Goal: Task Accomplishment & Management: Complete application form

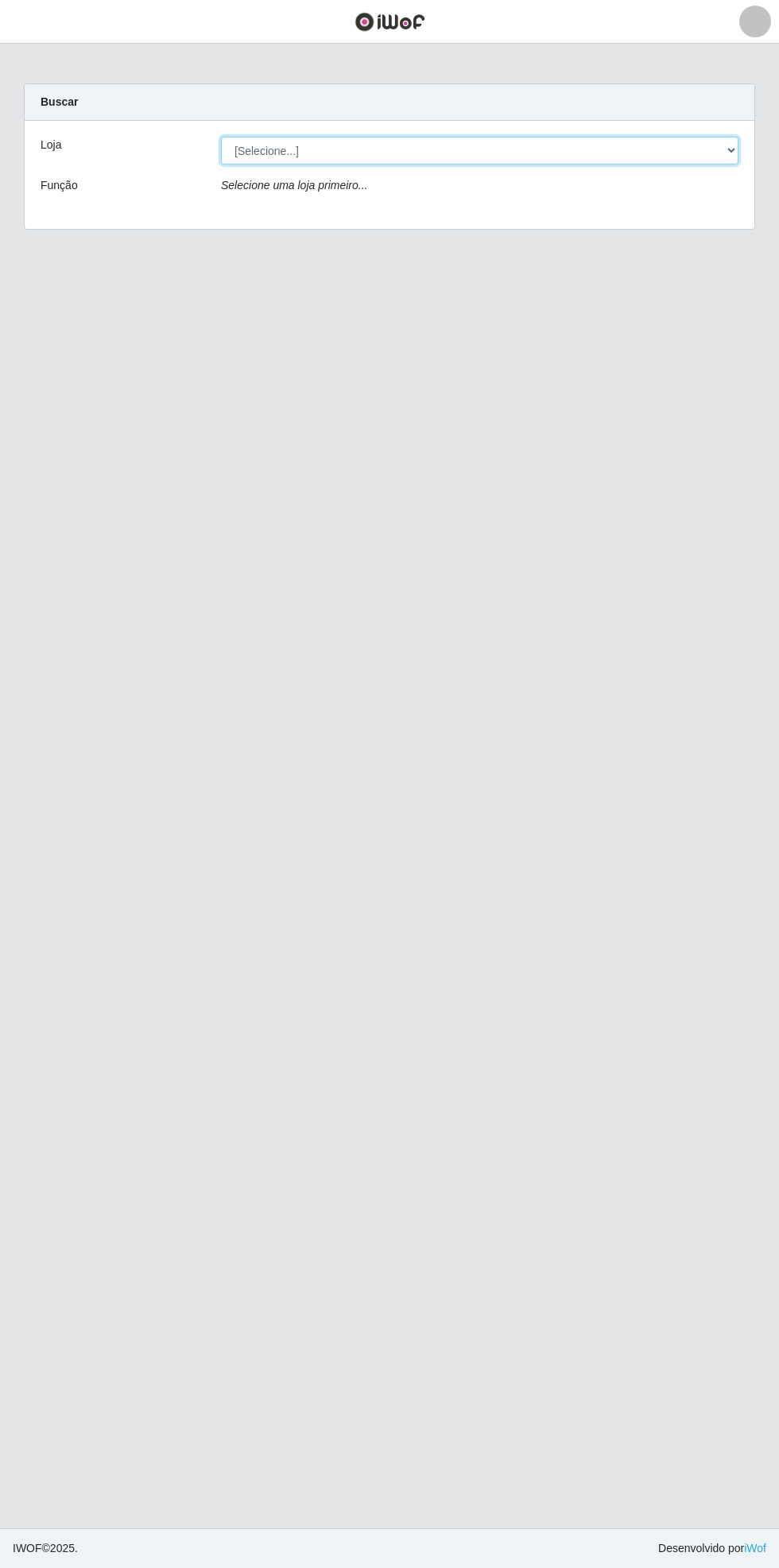
click at [730, 146] on select "[Selecione...] Bemais Supermercados - [GEOGRAPHIC_DATA]" at bounding box center [480, 151] width 518 height 28
select select "250"
click at [221, 137] on select "[Selecione...] Bemais Supermercados - [GEOGRAPHIC_DATA]" at bounding box center [480, 151] width 518 height 28
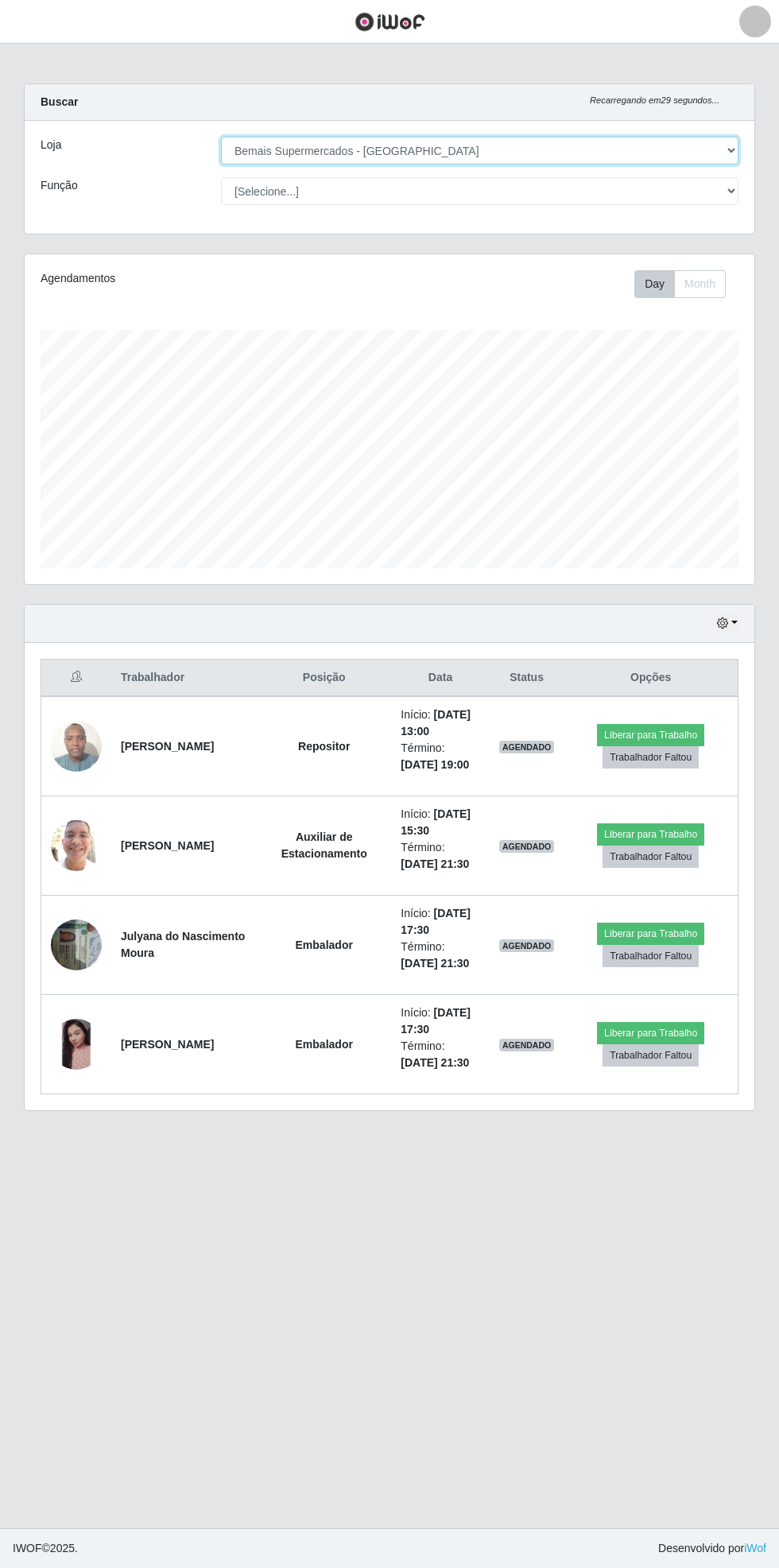
scroll to position [329, 730]
click at [736, 621] on button "button" at bounding box center [728, 623] width 23 height 19
click at [31, 51] on main "Carregando... Buscar Recarregando em 1 segundos... Loja [Selecione...] Bemais S…" at bounding box center [389, 785] width 779 height 1484
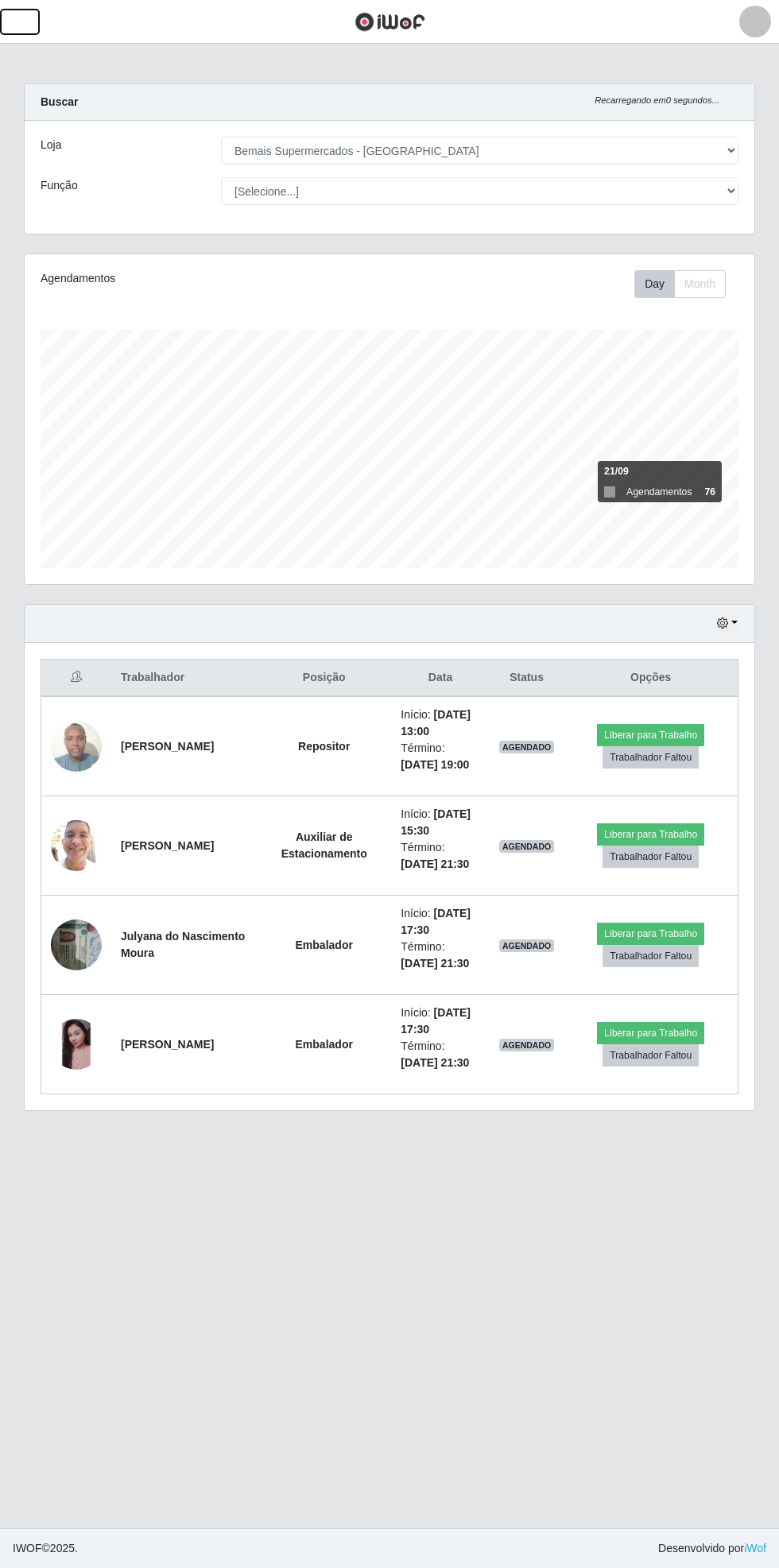
click at [32, 22] on button "button" at bounding box center [20, 22] width 39 height 27
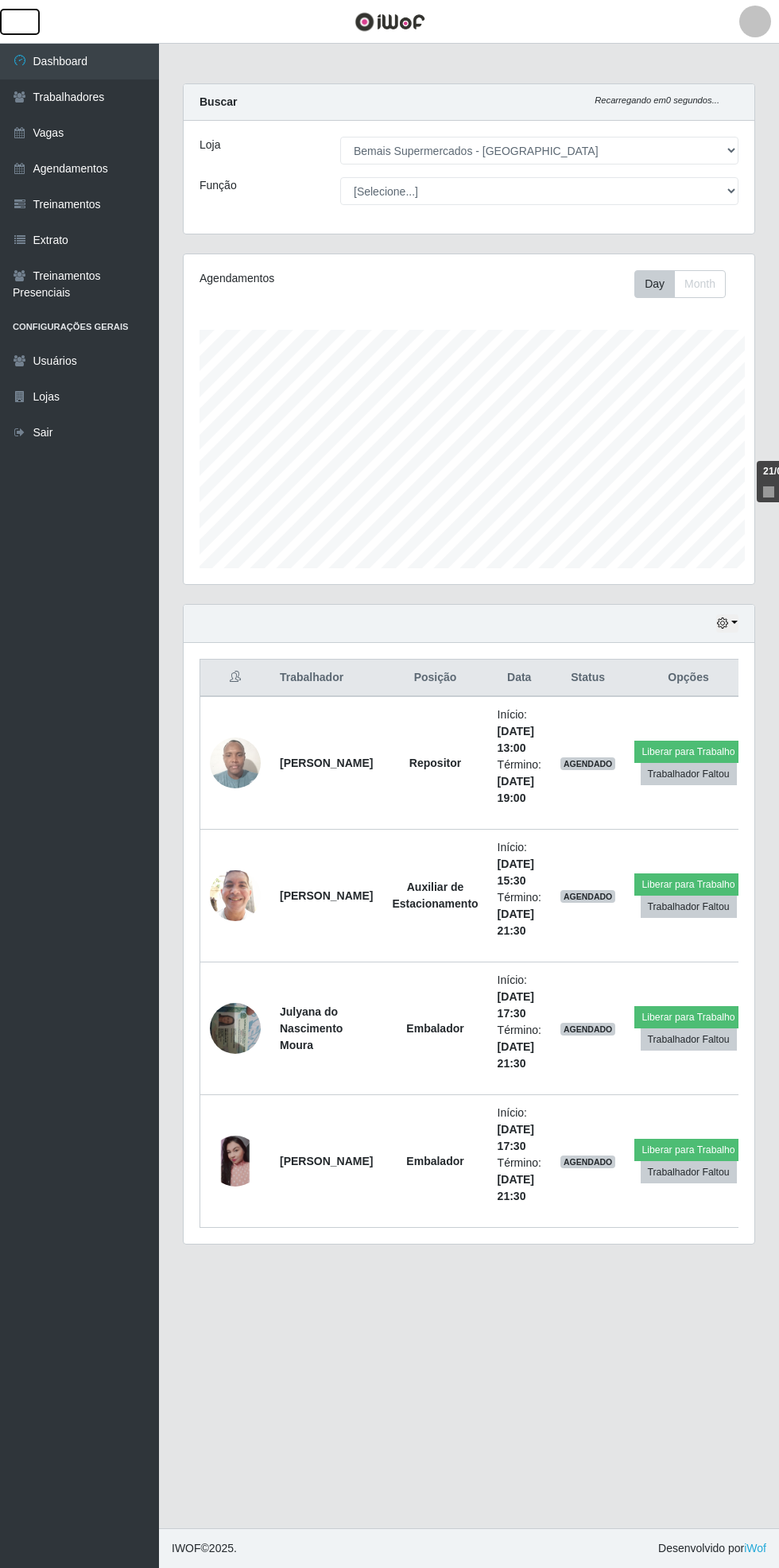
scroll to position [794539, 794719]
click at [117, 130] on link "Vagas" at bounding box center [80, 133] width 160 height 35
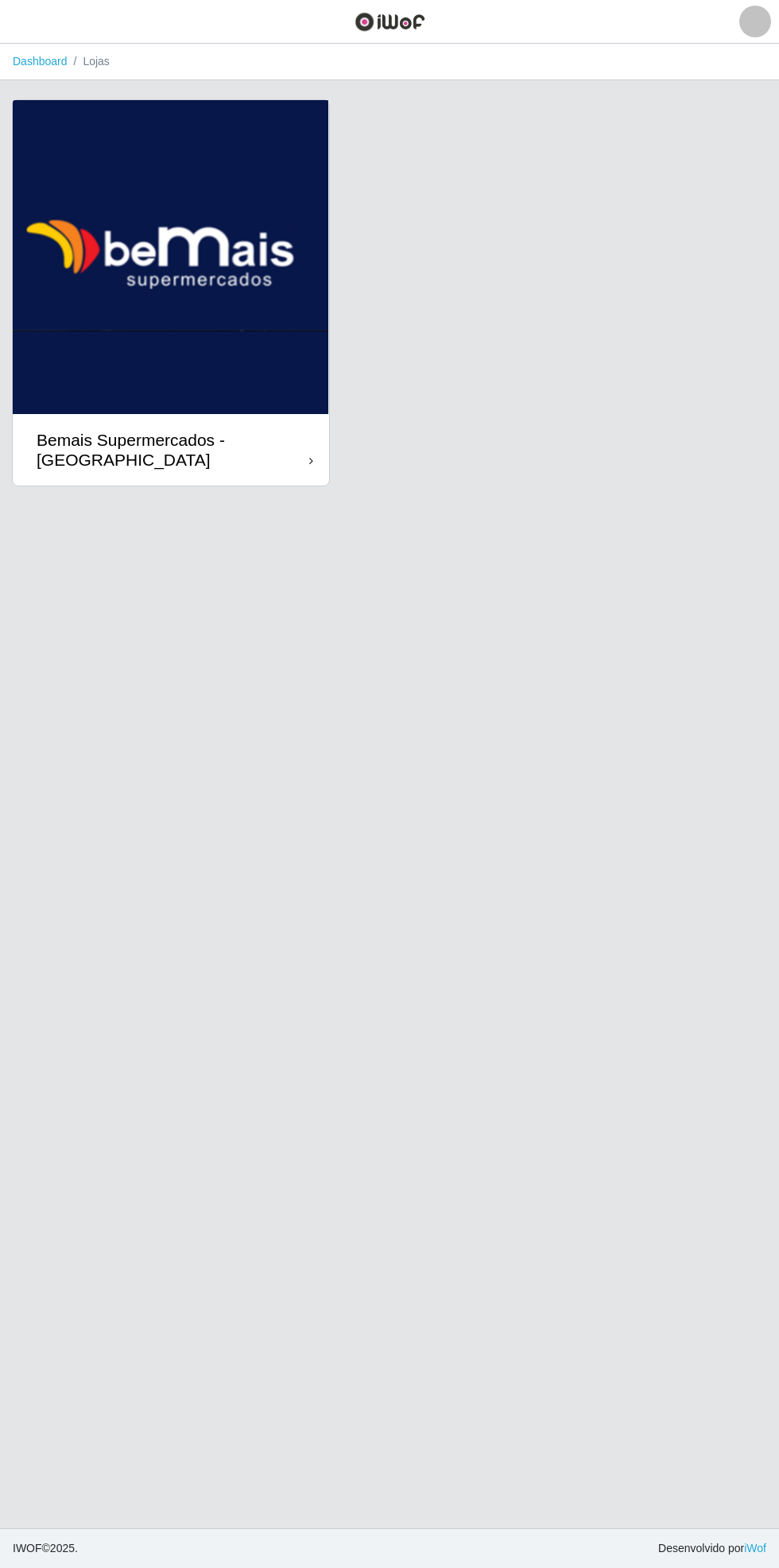
click at [291, 420] on div "Bemais Supermercados - [GEOGRAPHIC_DATA]" at bounding box center [170, 450] width 316 height 72
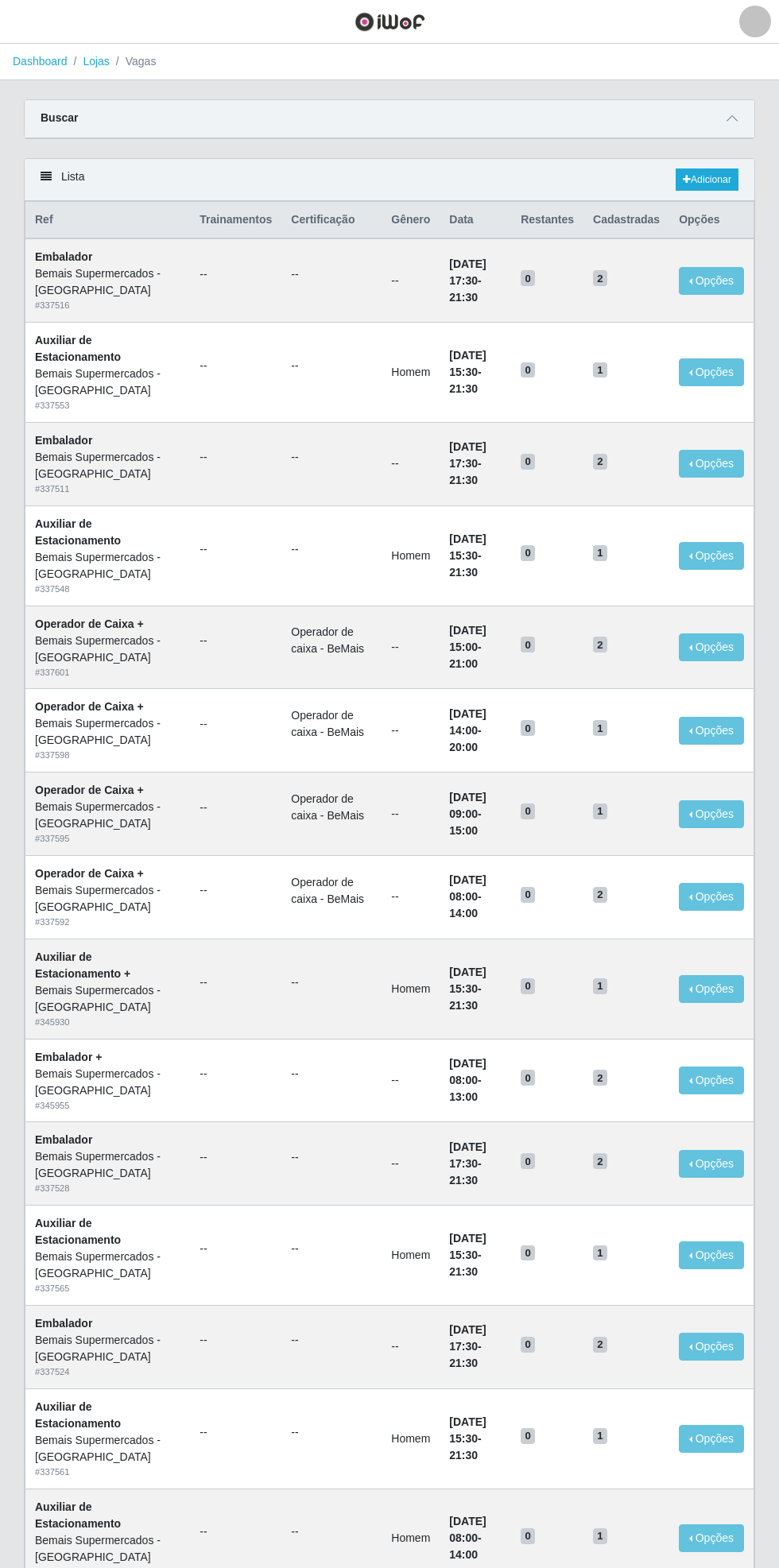
click at [738, 116] on icon at bounding box center [732, 118] width 11 height 11
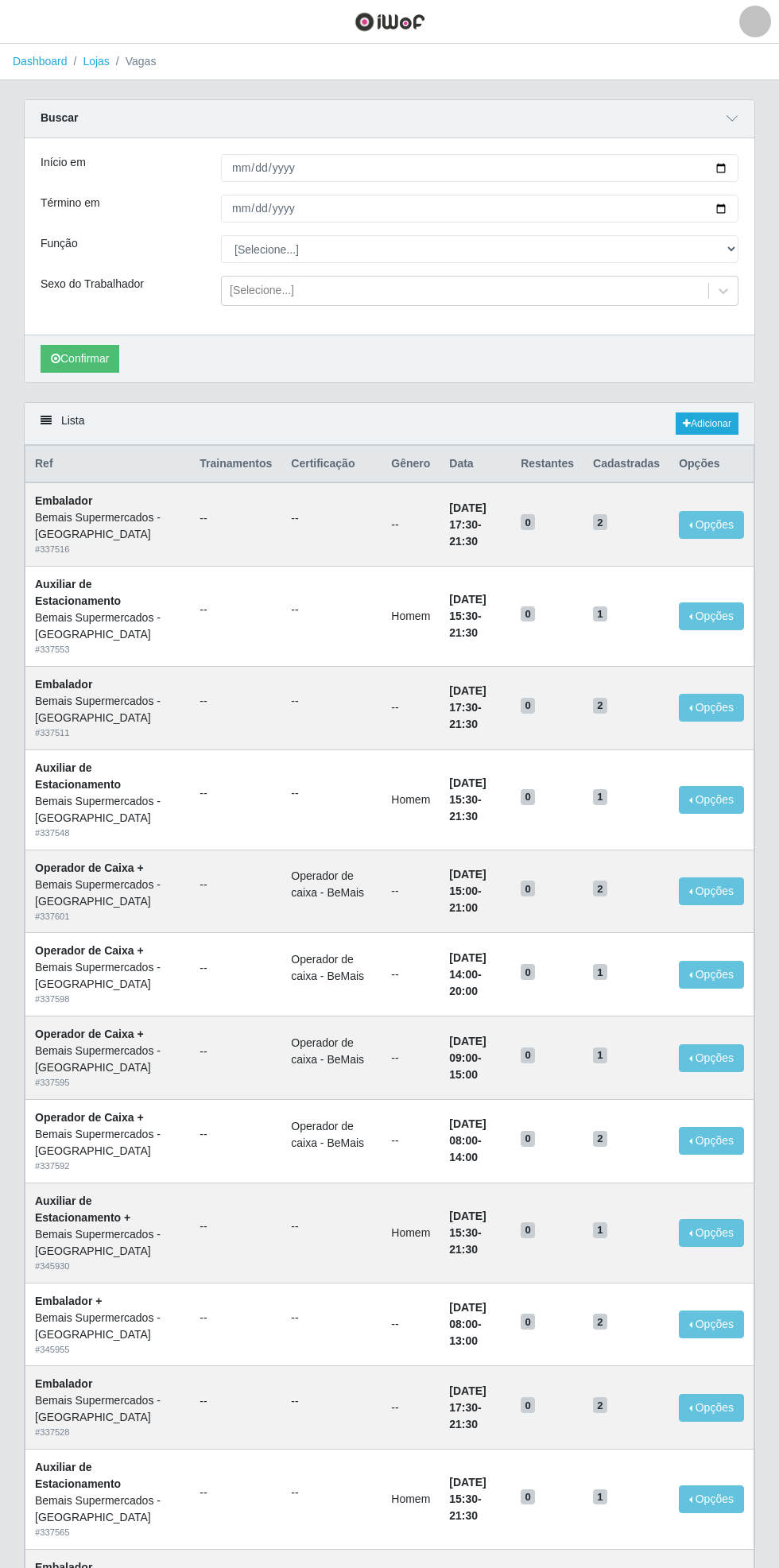
click at [757, 155] on div "Carregando... Buscar Início em Término em Função [Selecione...] ASG ASG + ASG +…" at bounding box center [389, 251] width 755 height 303
click at [539, 1183] on td "0" at bounding box center [547, 1233] width 72 height 100
click at [382, 796] on td "Homem" at bounding box center [411, 800] width 58 height 100
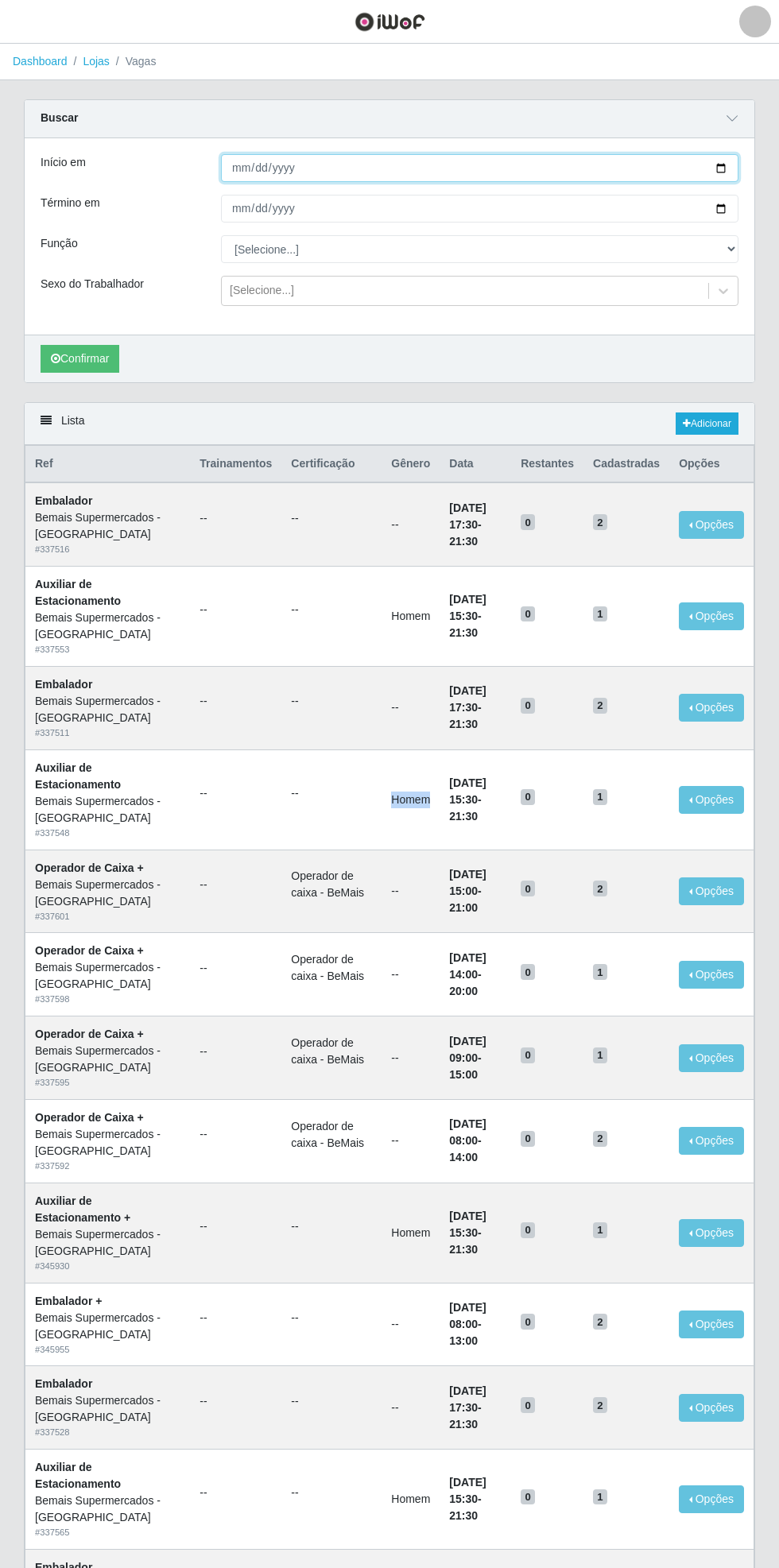
click at [734, 167] on input "Início em" at bounding box center [480, 168] width 518 height 28
type input "[DATE]"
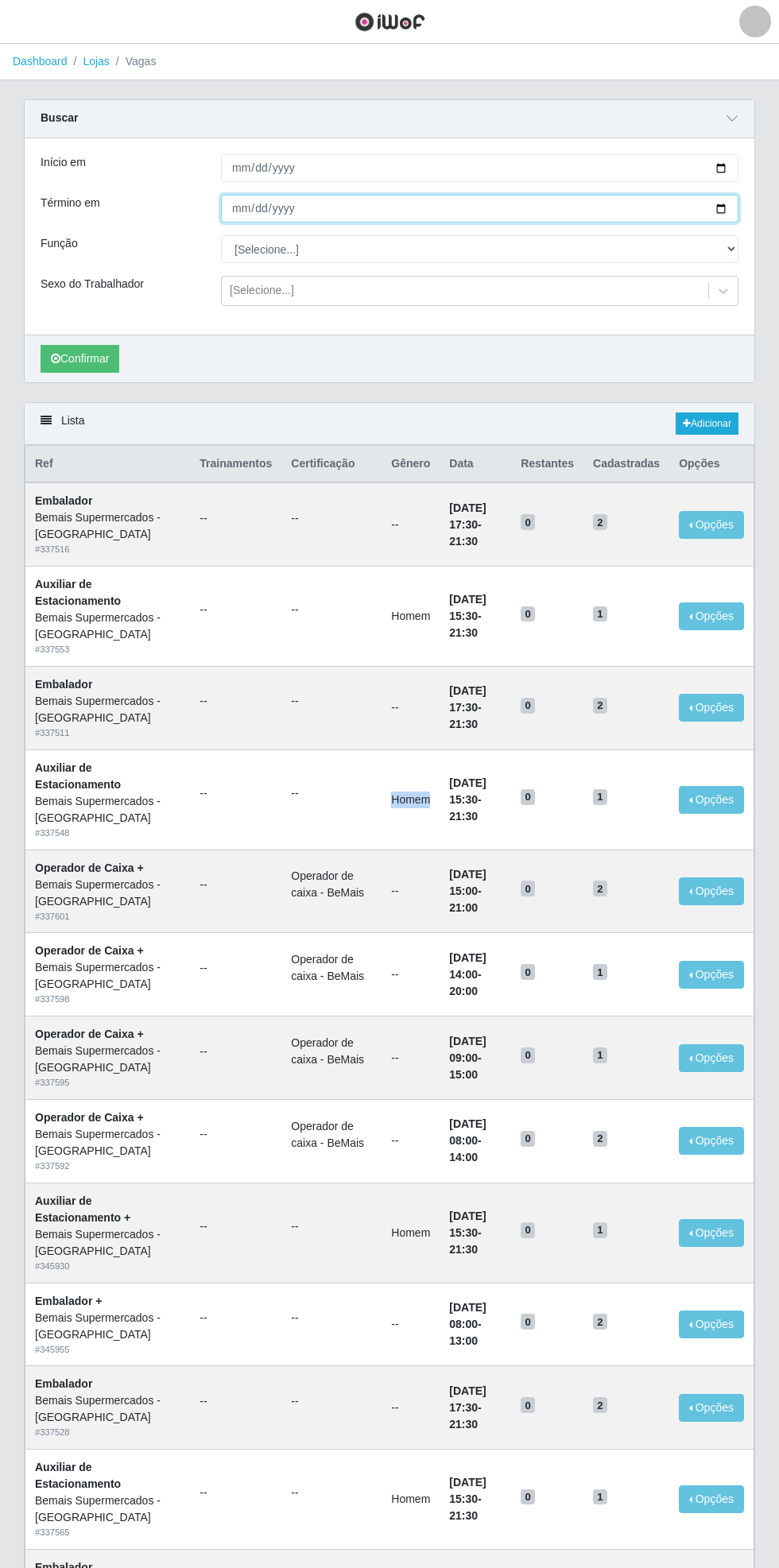
click at [737, 209] on input "Término em" at bounding box center [480, 209] width 518 height 28
type input "[DATE]"
click at [755, 248] on div "Carregando... Buscar Início em [DATE] Término em [DATE] Função [Selecione...] A…" at bounding box center [389, 251] width 755 height 303
click at [735, 244] on select "[Selecione...] ASG ASG + ASG ++ Auxiliar de Estacionamento Auxiliar de Estacion…" at bounding box center [480, 249] width 518 height 28
select select "70"
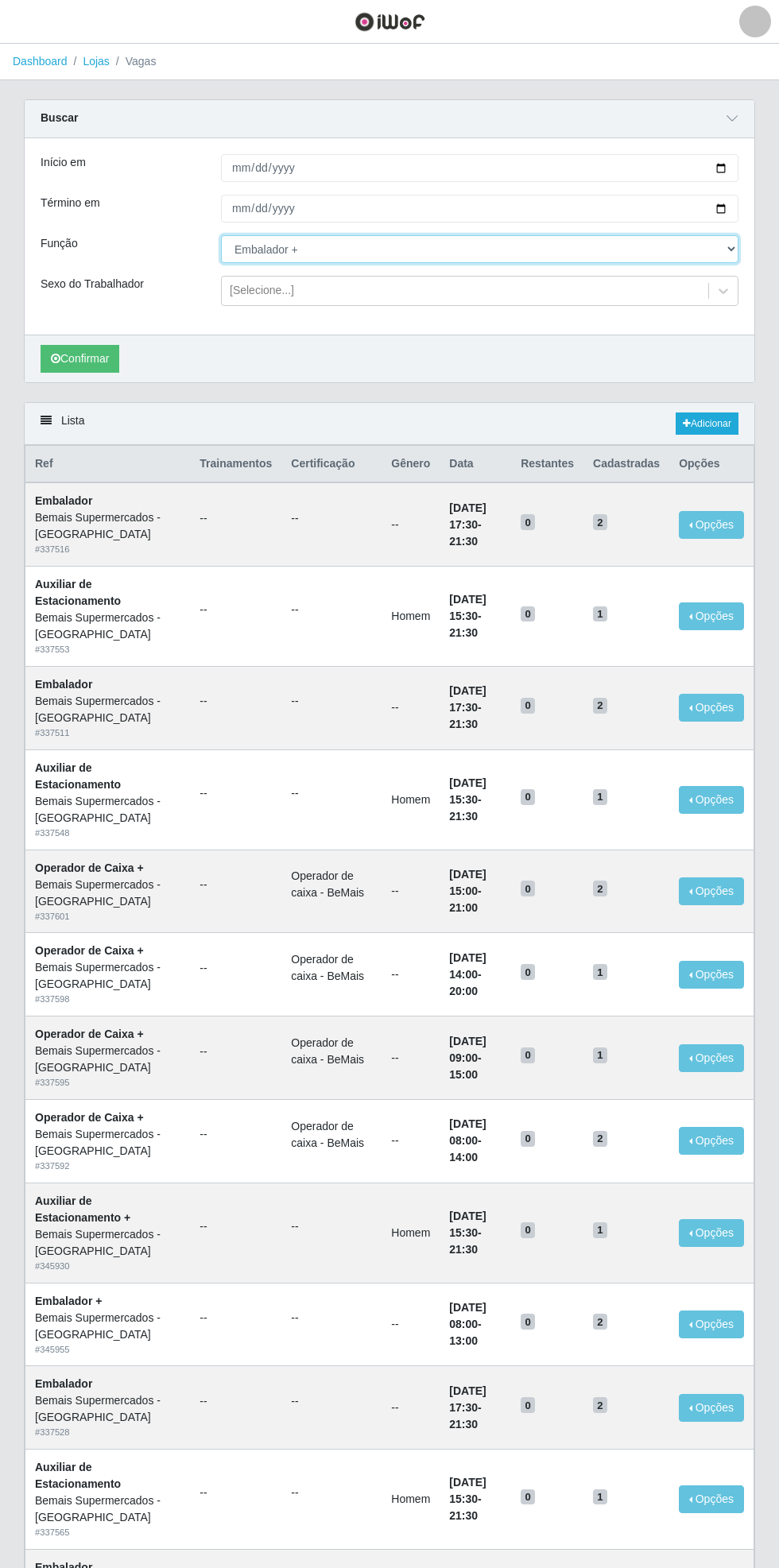
click at [221, 235] on select "[Selecione...] ASG ASG + ASG ++ Auxiliar de Estacionamento Auxiliar de Estacion…" at bounding box center [480, 249] width 518 height 28
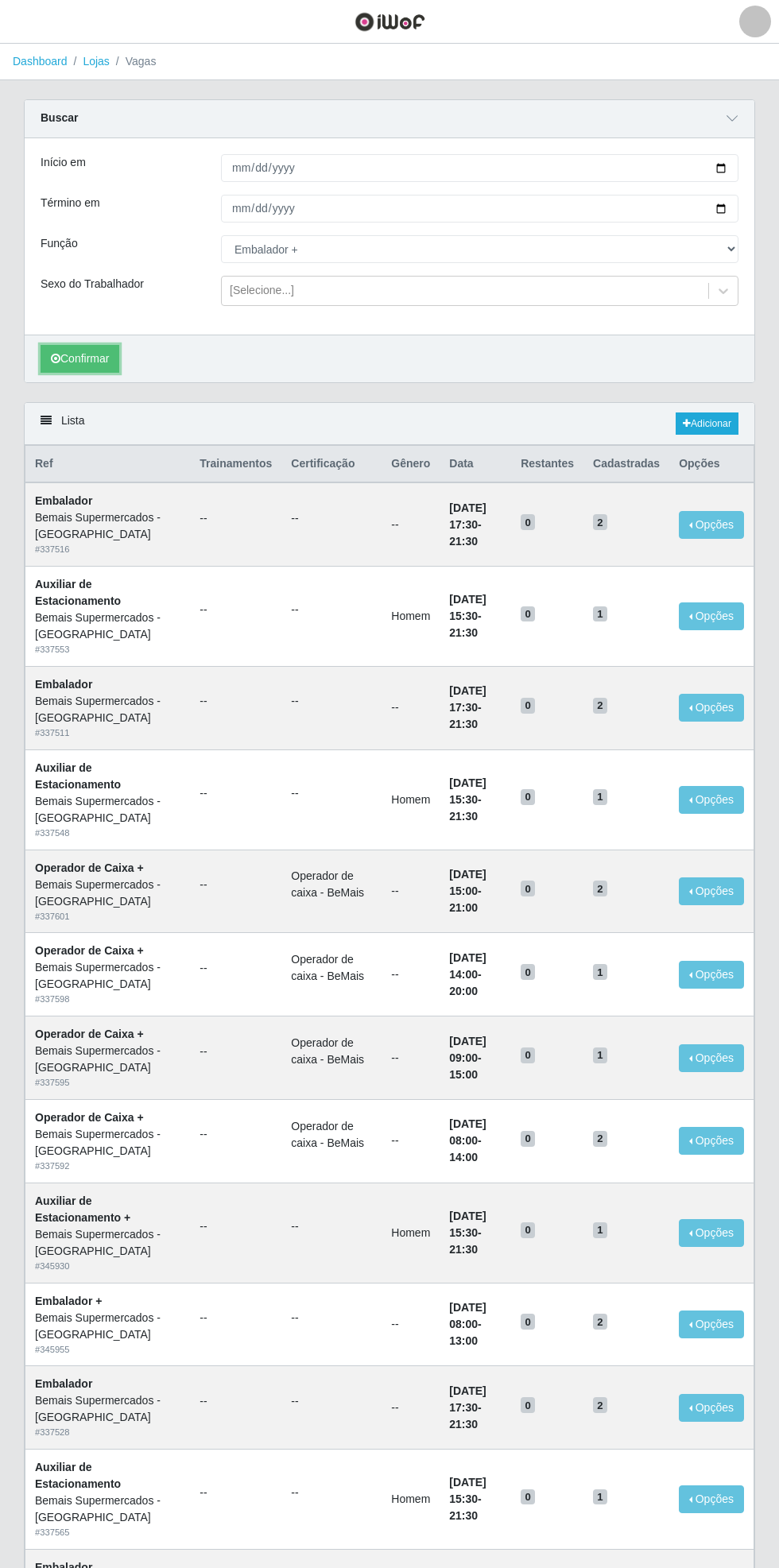
click at [81, 357] on button "Confirmar" at bounding box center [80, 358] width 79 height 28
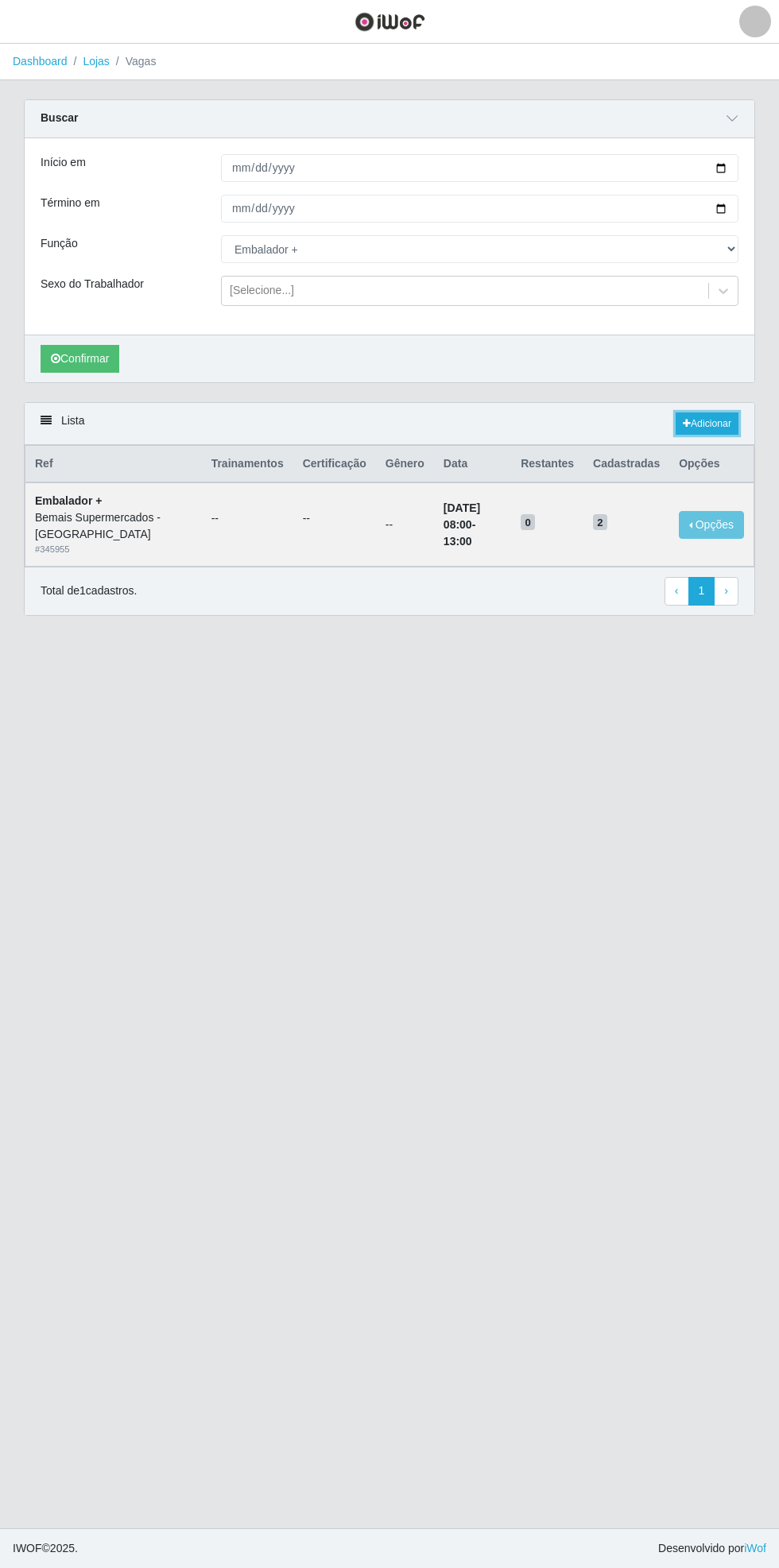
click at [725, 412] on link "Adicionar" at bounding box center [707, 423] width 63 height 23
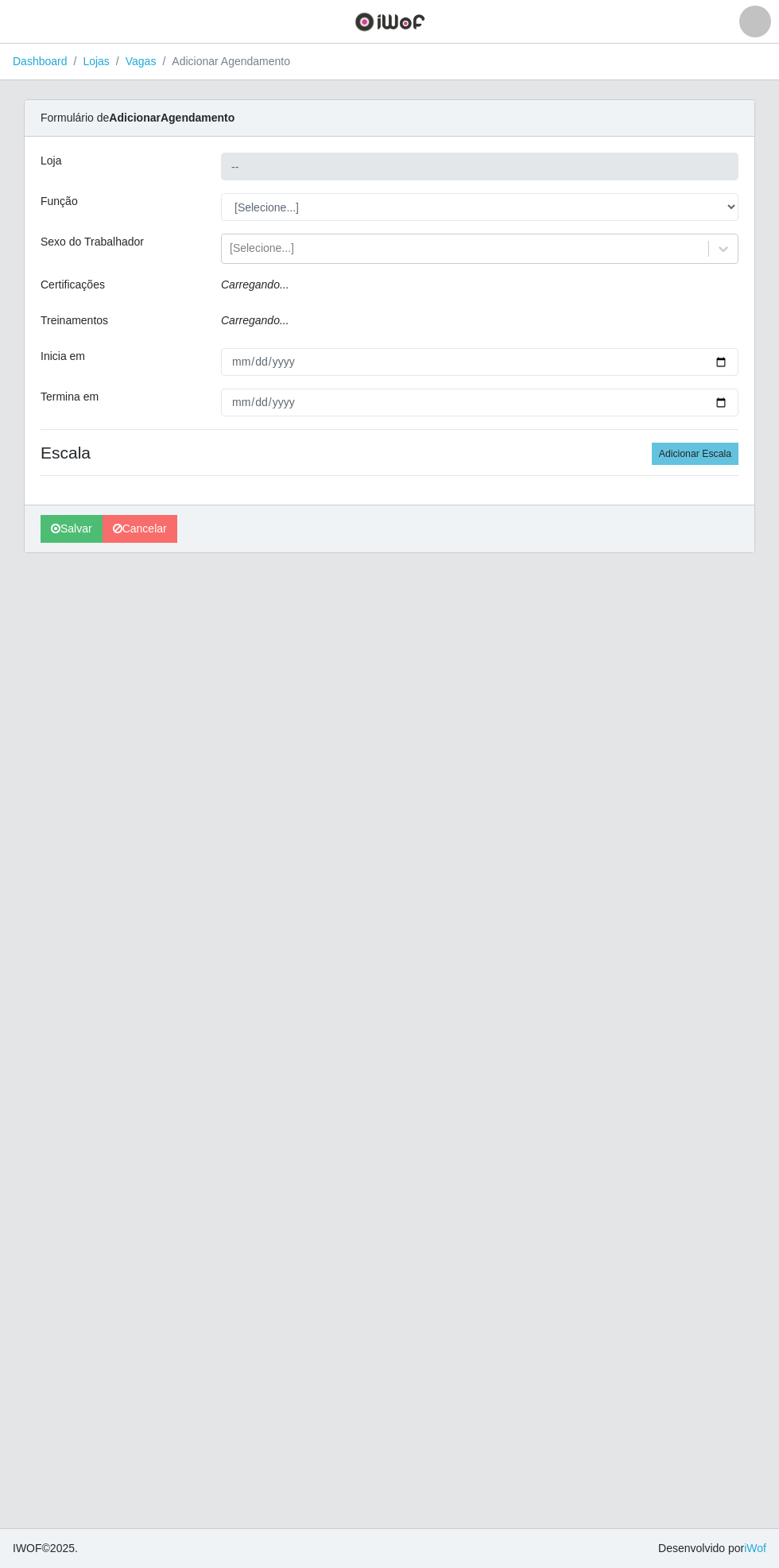
type input "Bemais Supermercados - [GEOGRAPHIC_DATA]"
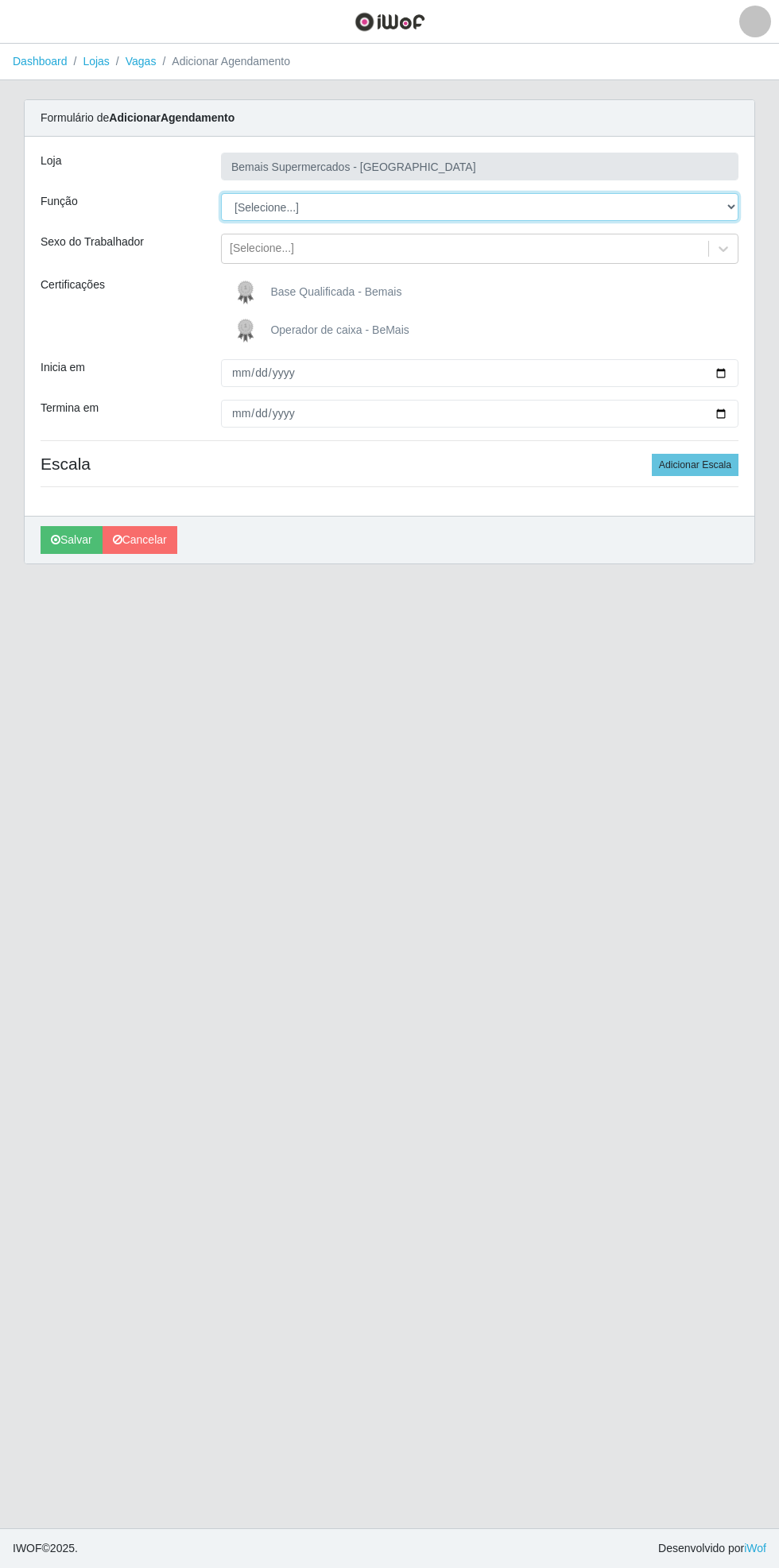
click at [734, 201] on select "[Selecione...] ASG ASG + ASG ++ Auxiliar de Estacionamento Auxiliar de Estacion…" at bounding box center [480, 207] width 518 height 28
select select "70"
click at [221, 193] on select "[Selecione...] ASG ASG + ASG ++ Auxiliar de Estacionamento Auxiliar de Estacion…" at bounding box center [480, 207] width 518 height 28
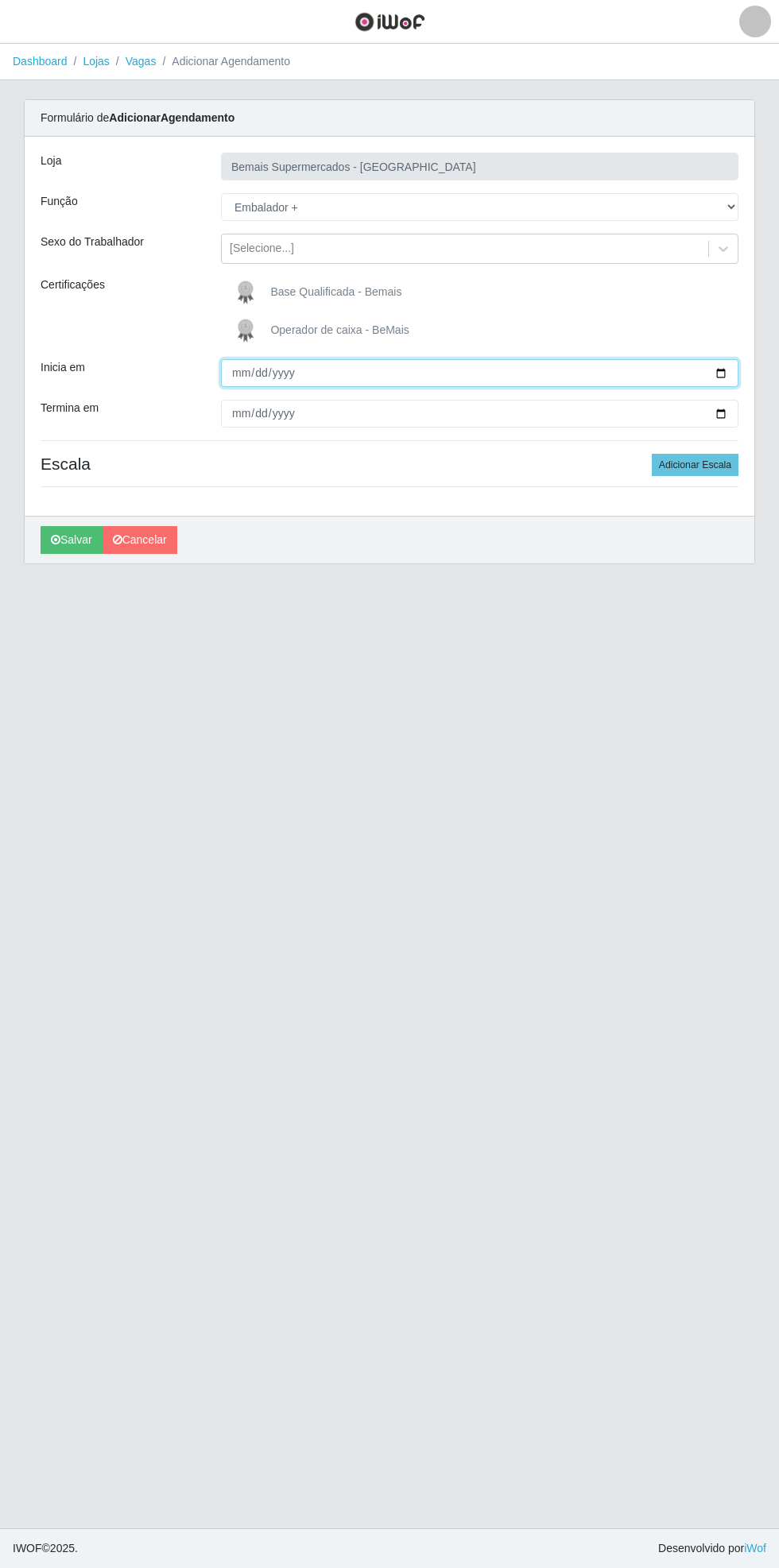
click at [734, 370] on input "Inicia em" at bounding box center [480, 373] width 518 height 28
type input "[DATE]"
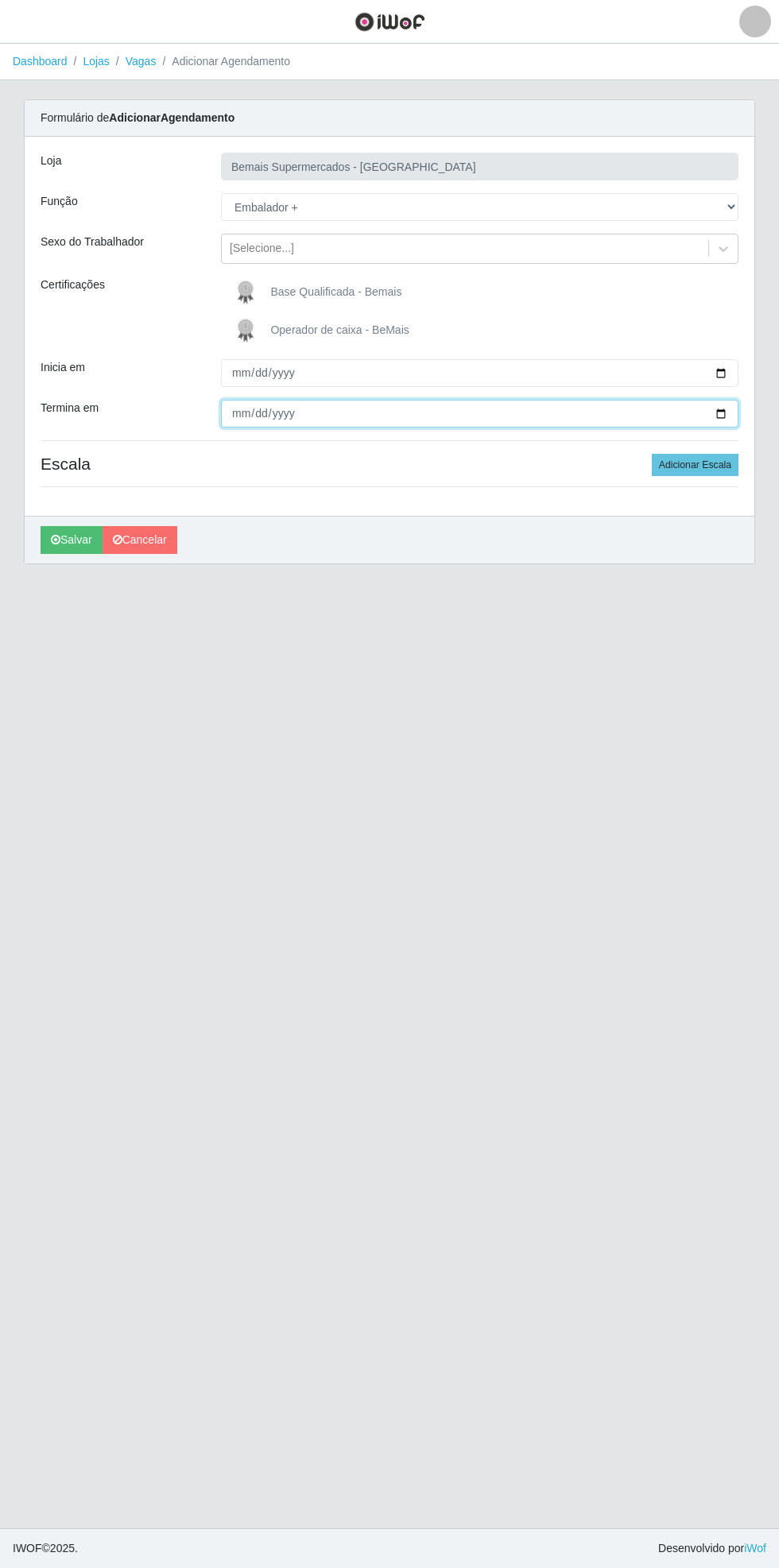
click at [738, 417] on input "Termina em" at bounding box center [480, 413] width 518 height 28
type input "[DATE]"
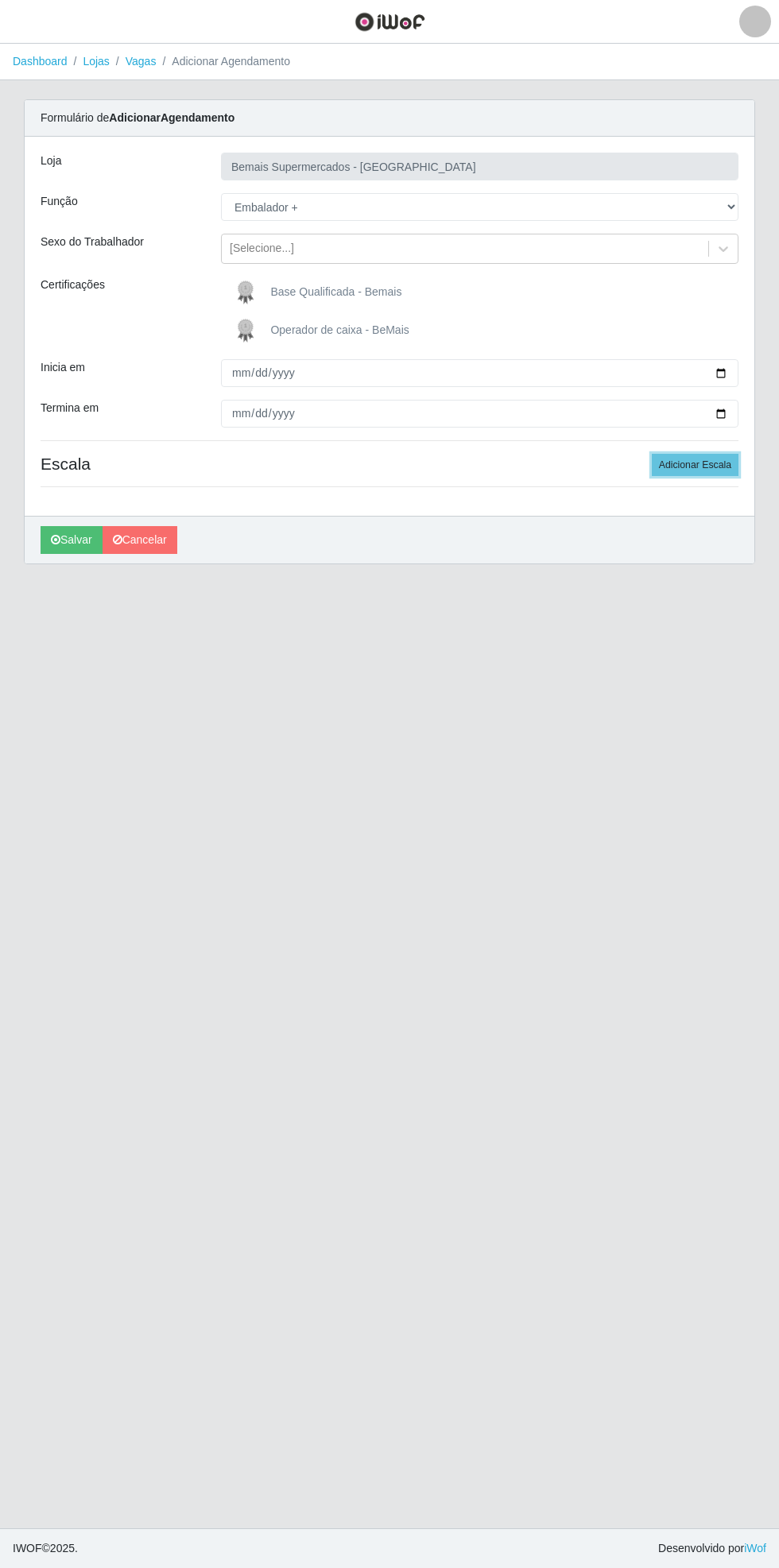
click at [719, 461] on button "Adicionar Escala" at bounding box center [695, 465] width 87 height 23
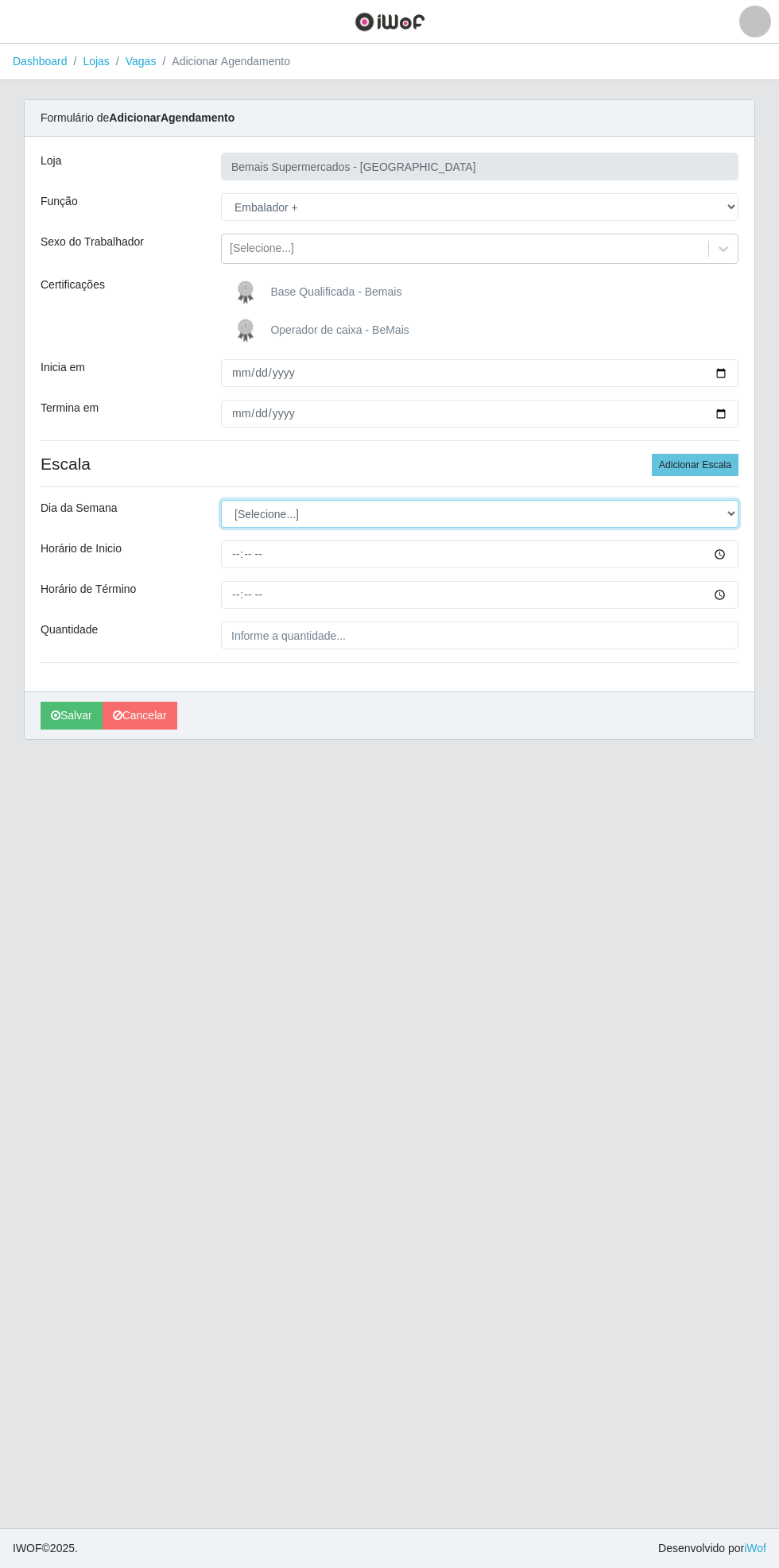
click at [732, 512] on select "[Selecione...] Segunda Terça Quarta Quinta Sexta Sábado Domingo" at bounding box center [480, 514] width 518 height 28
select select "6"
click at [221, 500] on select "[Selecione...] Segunda Terça Quarta Quinta Sexta Sábado Domingo" at bounding box center [480, 514] width 518 height 28
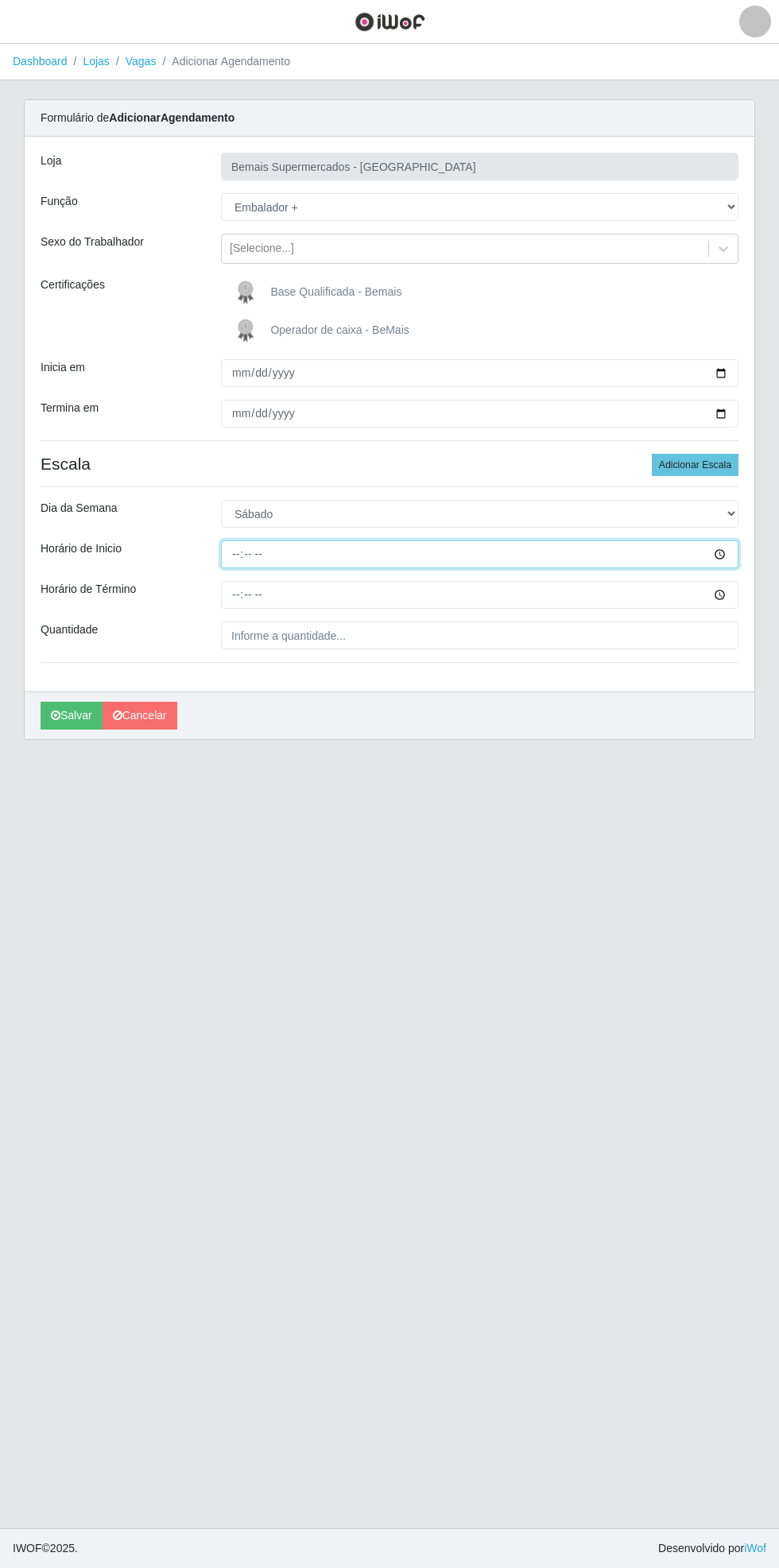
click at [736, 548] on input "Horário de Inicio" at bounding box center [480, 554] width 518 height 28
type input "16:30"
click at [731, 597] on input "Horário de Término" at bounding box center [480, 595] width 518 height 28
type input "21:30"
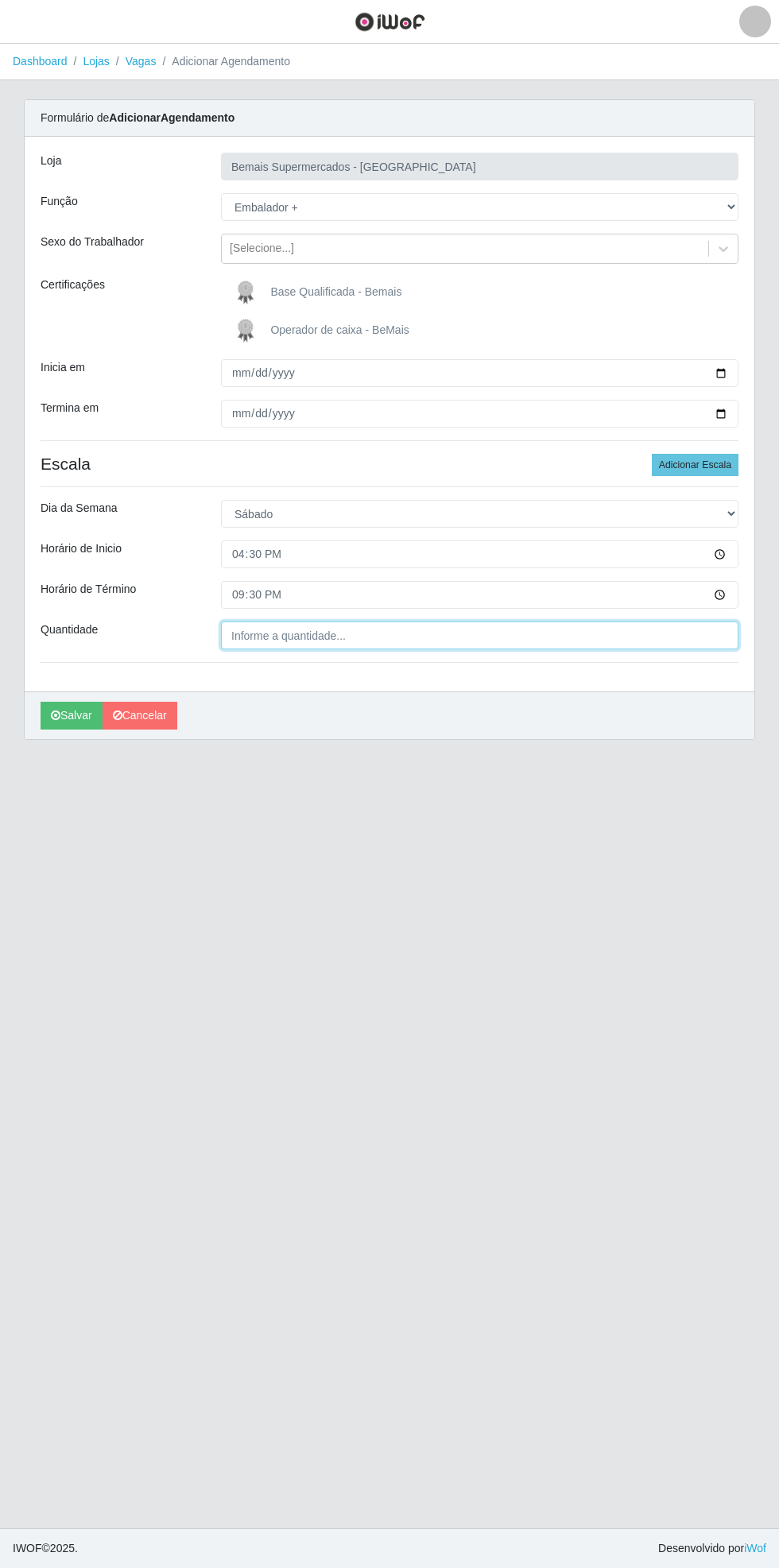
click at [379, 631] on input "Quantidade" at bounding box center [480, 635] width 518 height 28
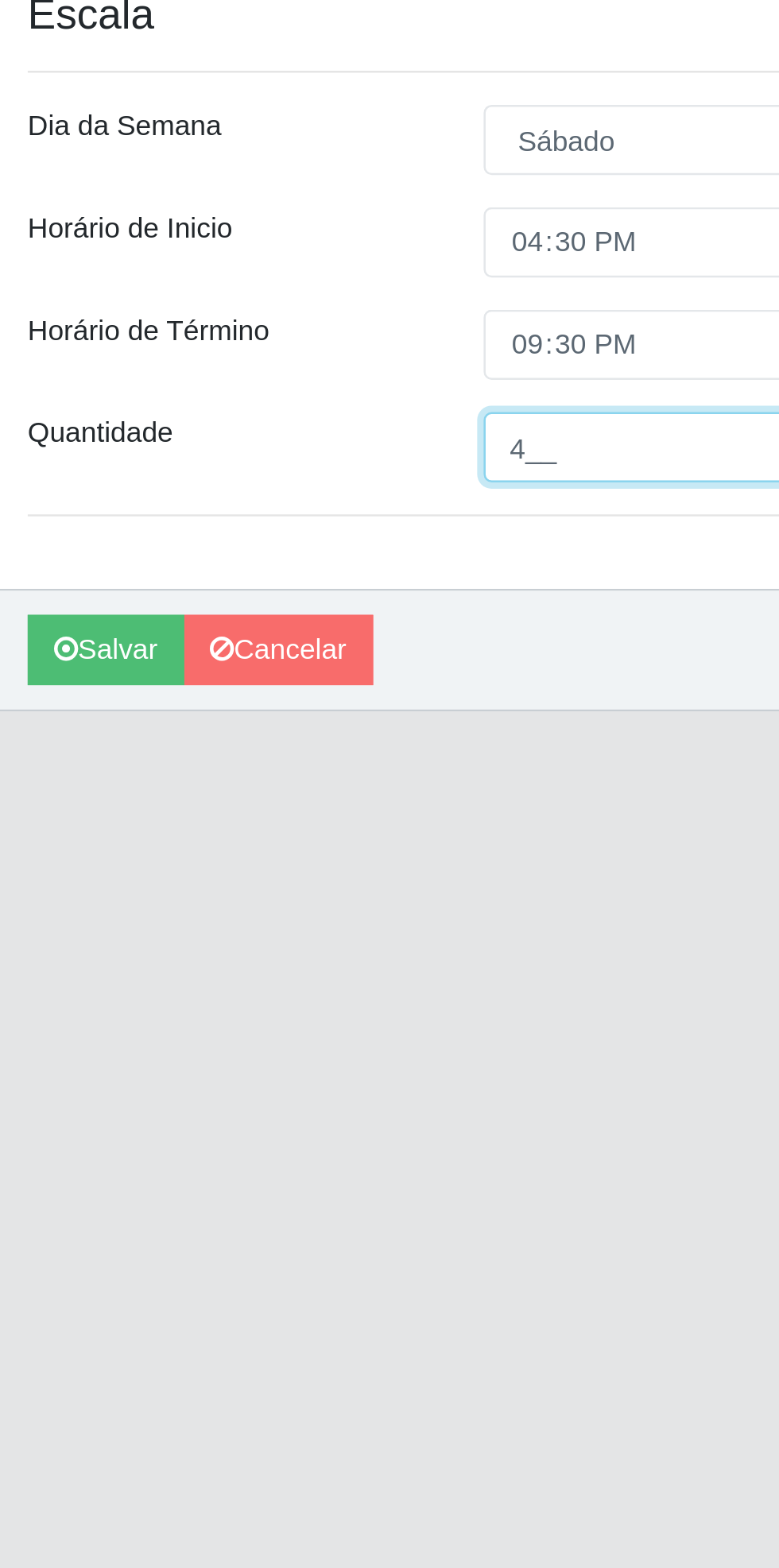
type input "4__"
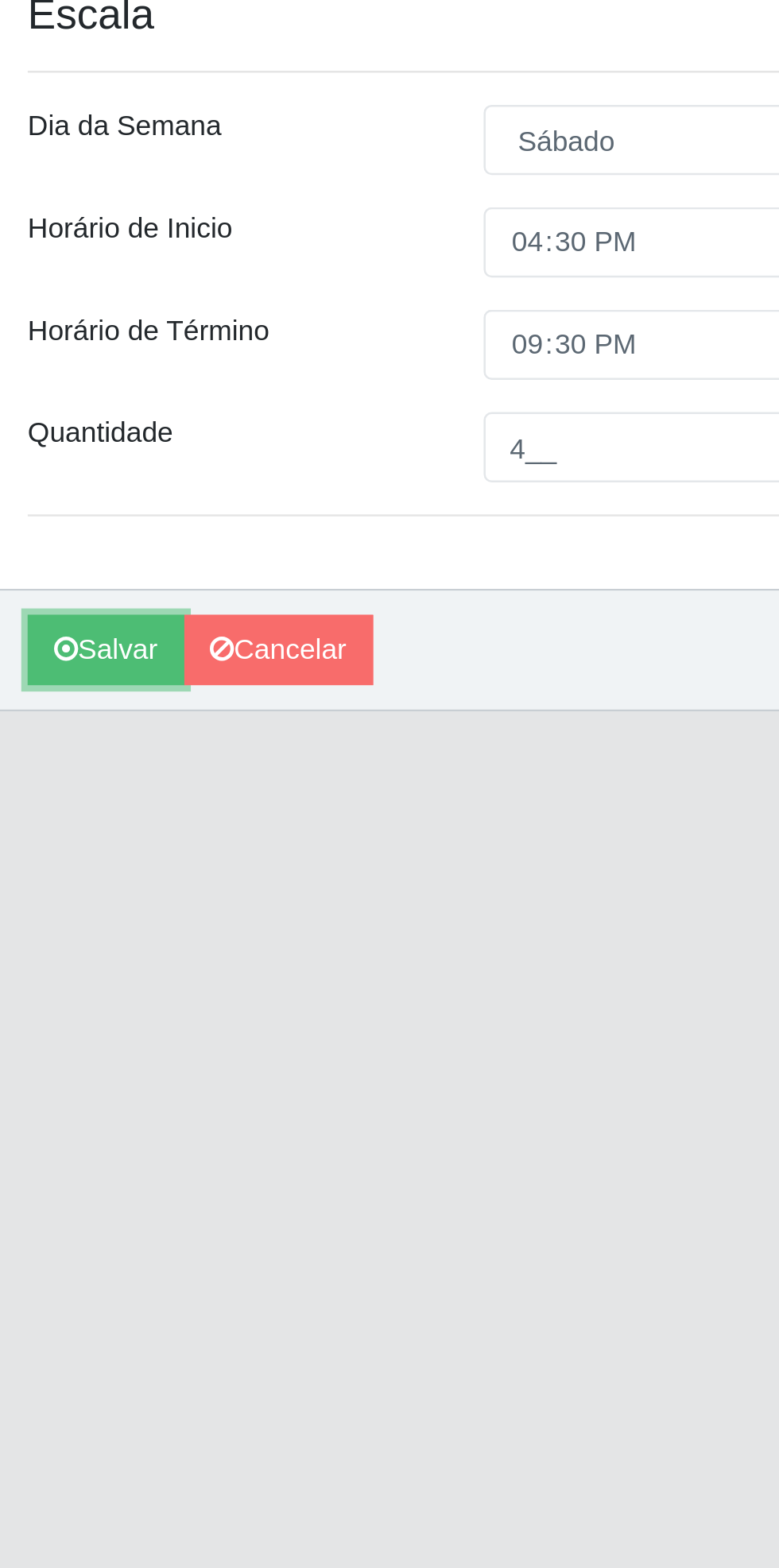
click at [72, 719] on button "Salvar" at bounding box center [71, 716] width 62 height 28
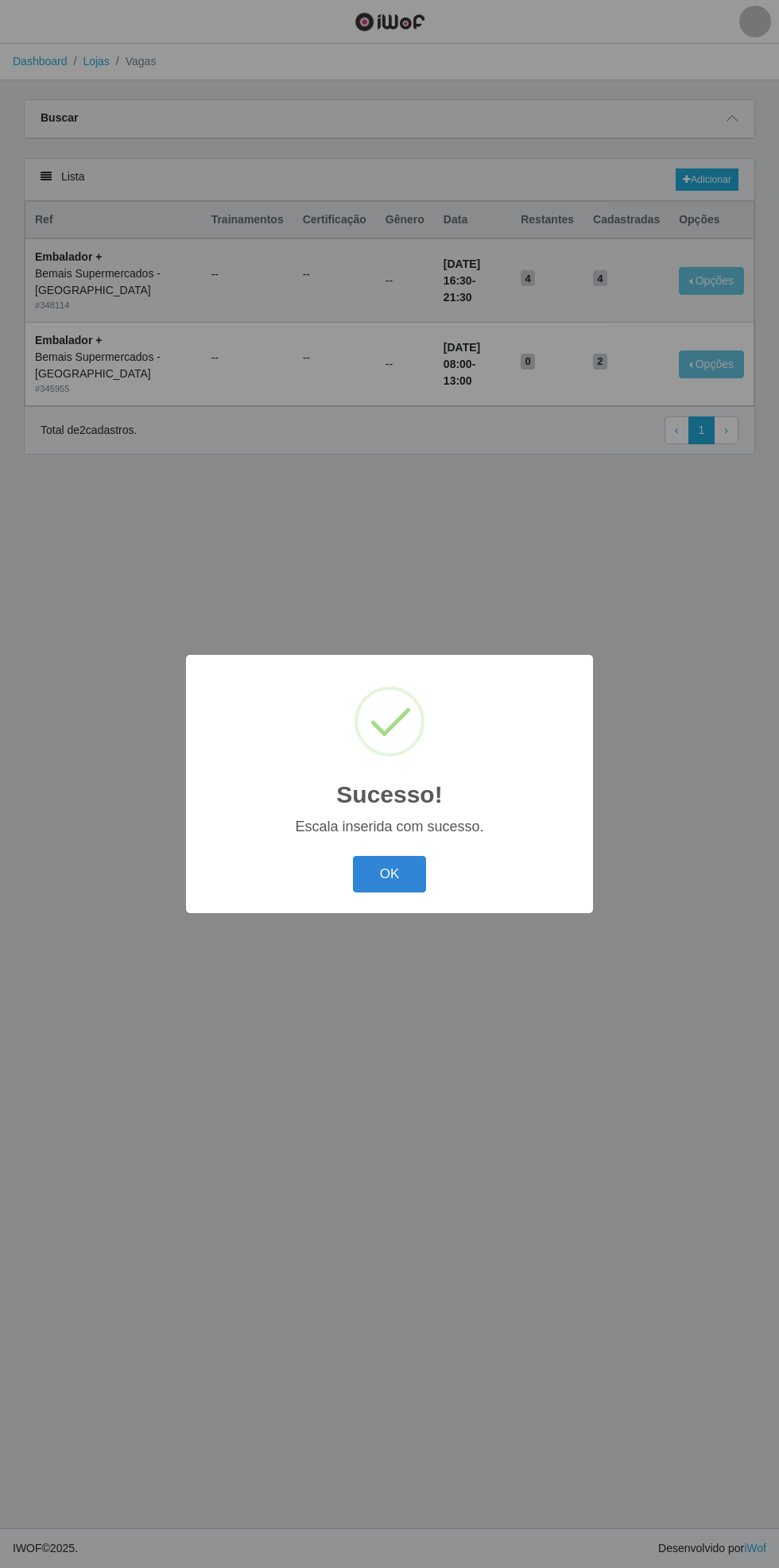
click at [404, 879] on button "OK" at bounding box center [390, 875] width 74 height 37
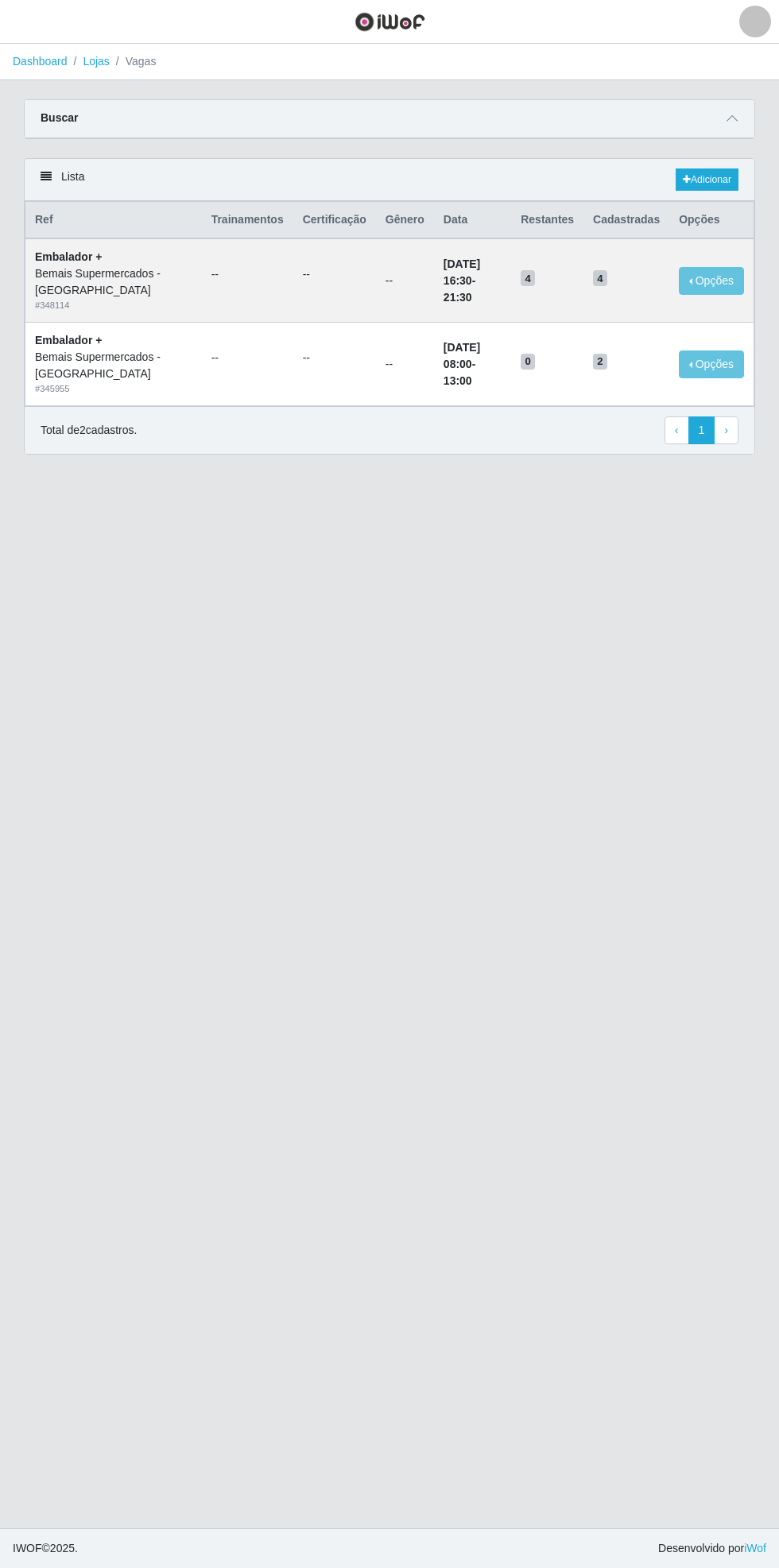
click at [741, 118] on span at bounding box center [732, 118] width 19 height 19
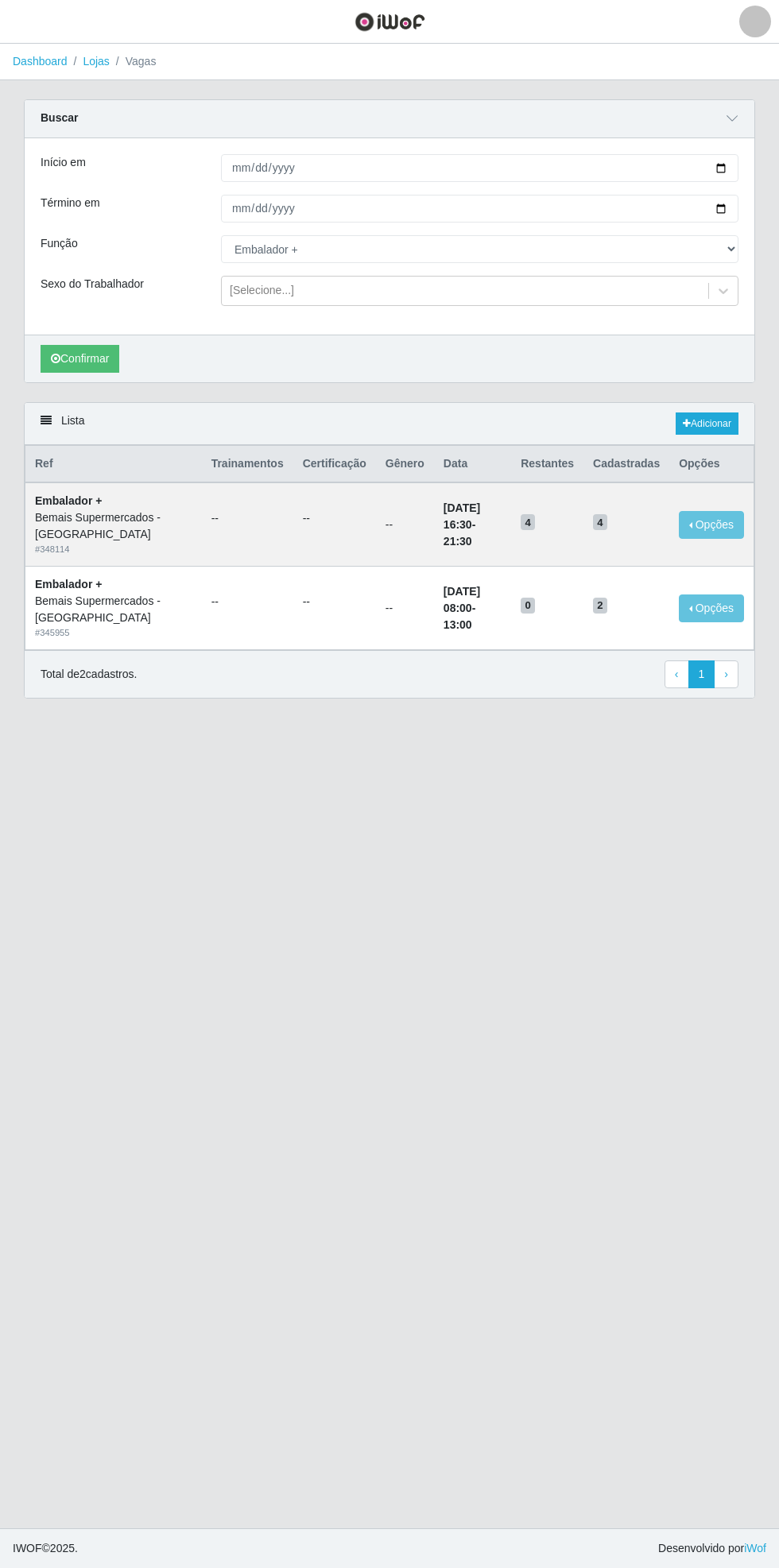
click at [754, 244] on div "Buscar Início em [DATE] Término em [DATE] Função [Selecione...] ASG ASG + ASG +…" at bounding box center [389, 241] width 732 height 283
click at [731, 248] on select "[Selecione...] ASG ASG + ASG ++ Auxiliar de Estacionamento Auxiliar de Estacion…" at bounding box center [480, 249] width 518 height 28
select select "104"
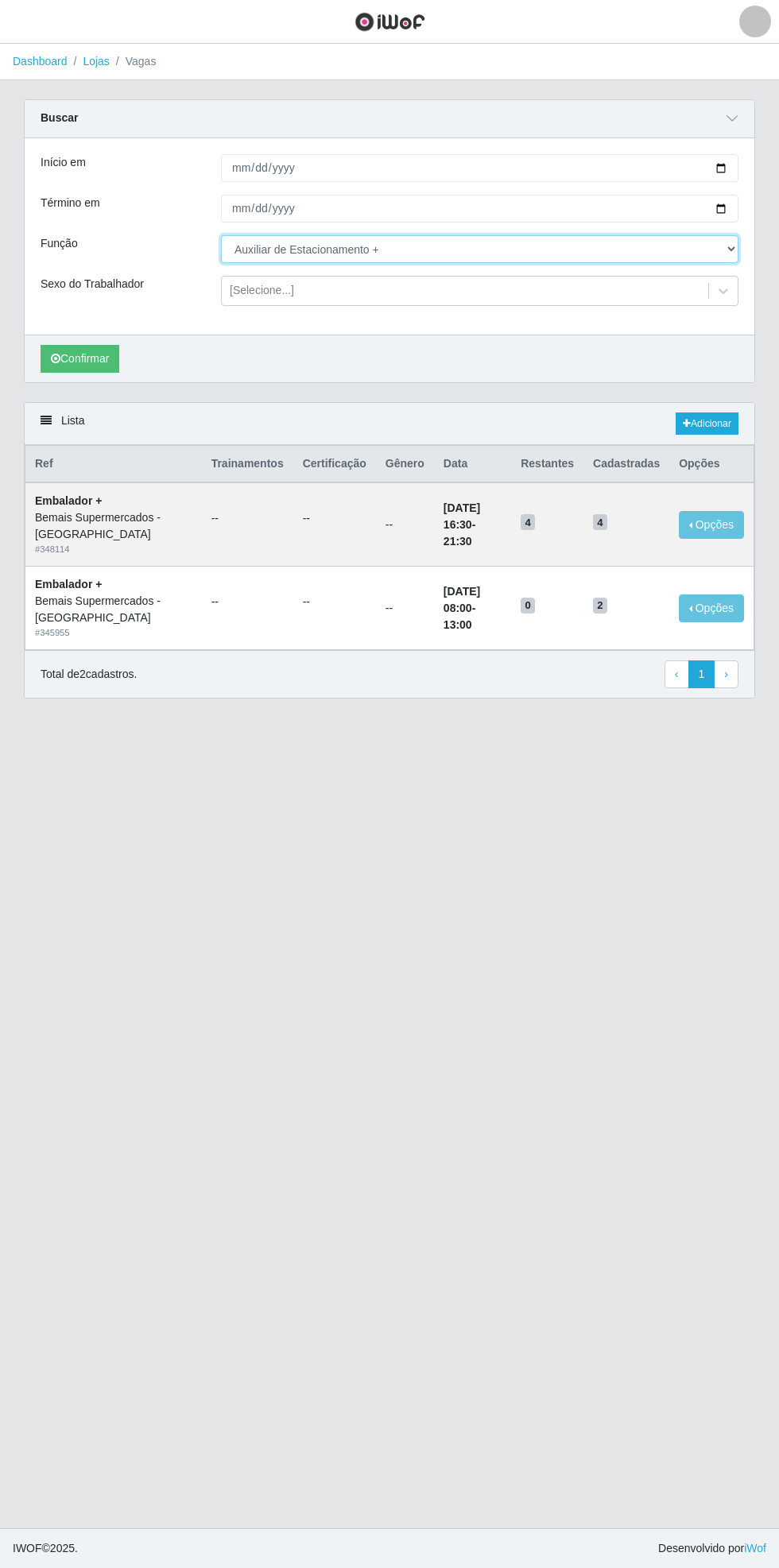
click at [221, 235] on select "[Selecione...] ASG ASG + ASG ++ Auxiliar de Estacionamento Auxiliar de Estacion…" at bounding box center [480, 249] width 518 height 28
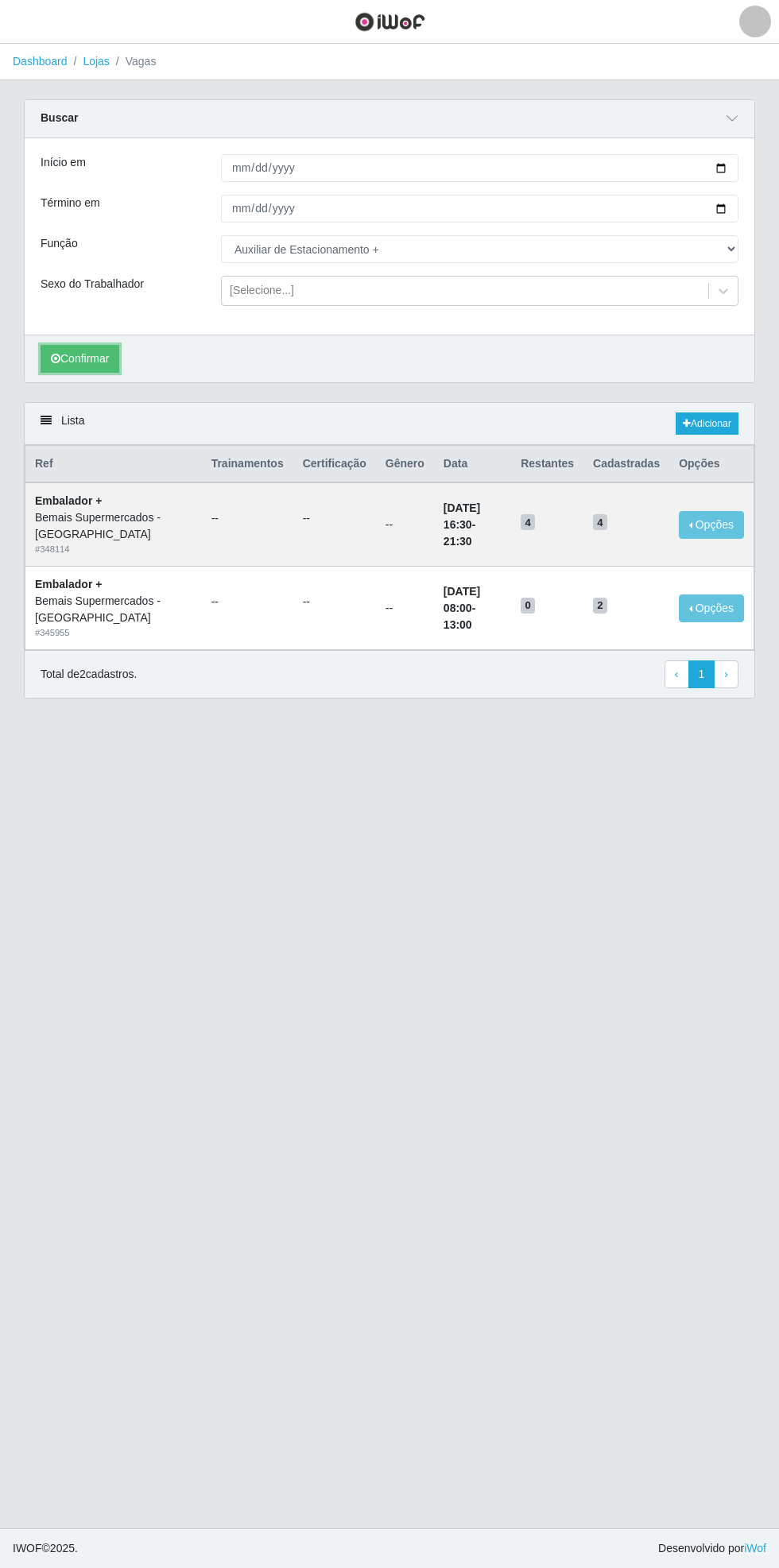
click at [80, 357] on button "Confirmar" at bounding box center [80, 358] width 79 height 28
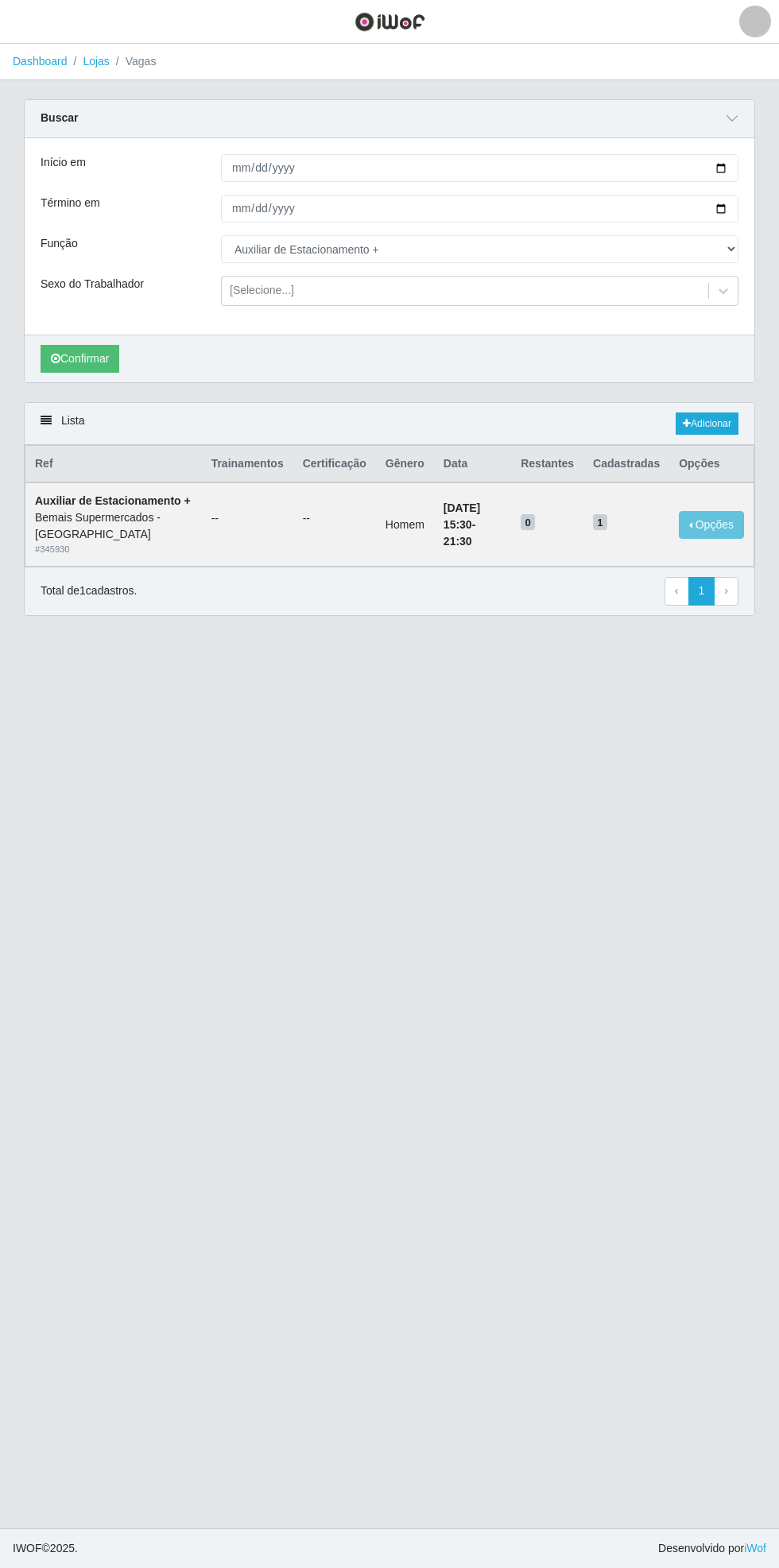
click at [754, 157] on div "Início em [DATE] Término em [DATE] Função [Selecione...] ASG ASG + ASG ++ Auxil…" at bounding box center [389, 236] width 730 height 196
click at [735, 167] on input "[DATE]" at bounding box center [480, 168] width 518 height 28
type input "[DATE]"
click at [732, 208] on input "[DATE]" at bounding box center [480, 209] width 518 height 28
type input "[DATE]"
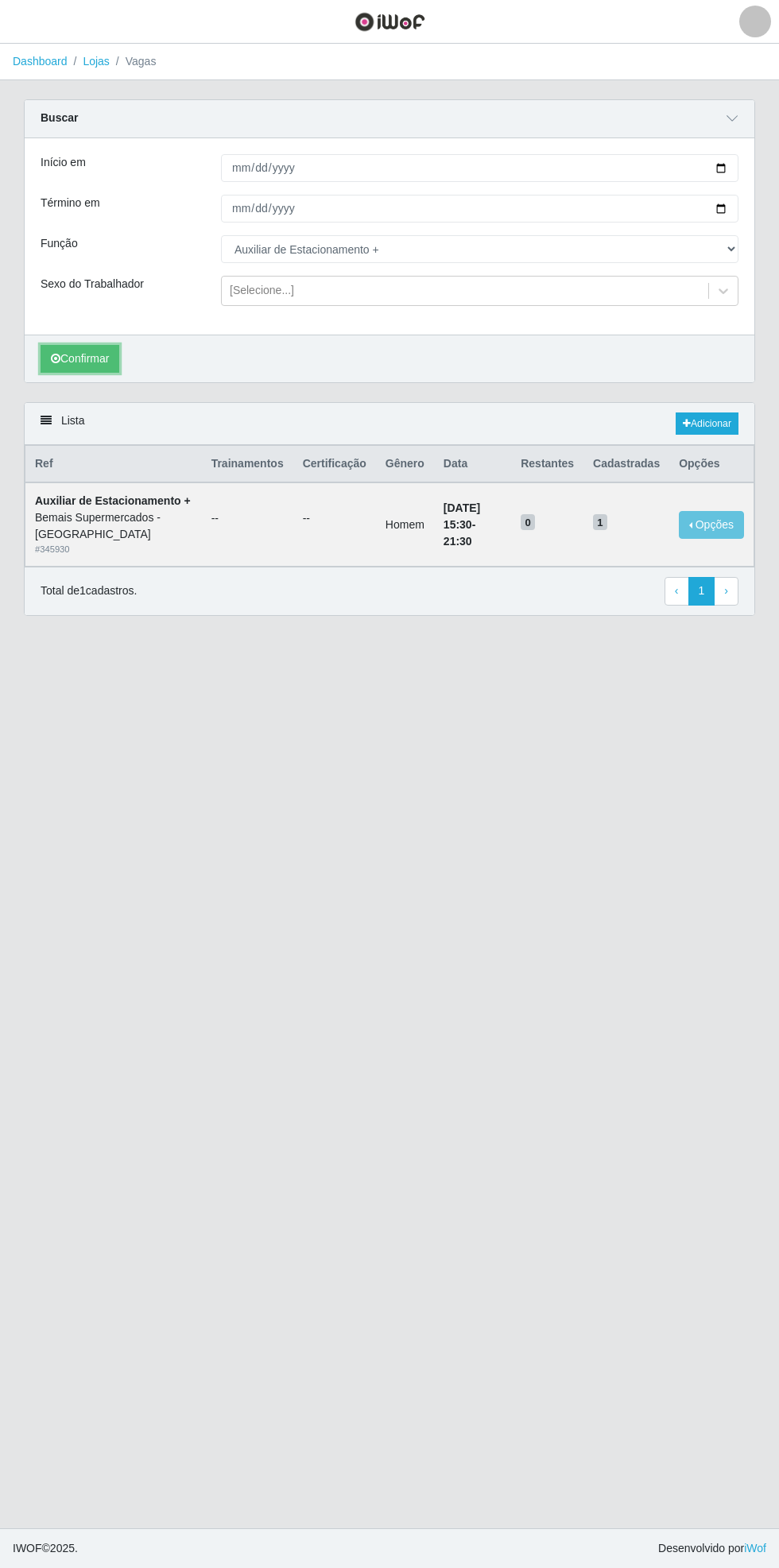
click at [92, 356] on button "Confirmar" at bounding box center [80, 358] width 79 height 28
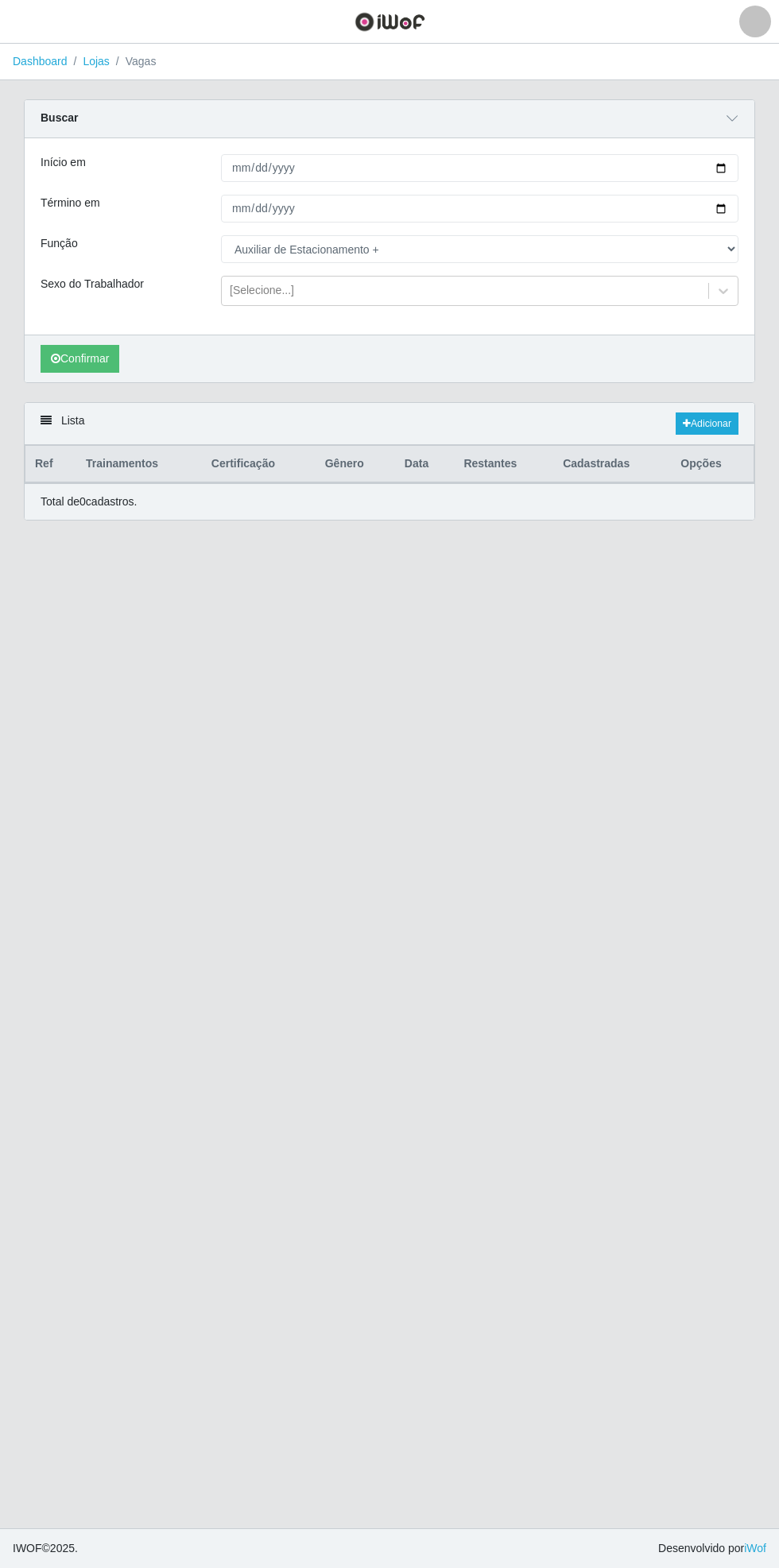
click at [60, 25] on header "Perfil Alterar Senha Sair" at bounding box center [389, 22] width 779 height 43
click at [34, 22] on button "button" at bounding box center [20, 22] width 39 height 27
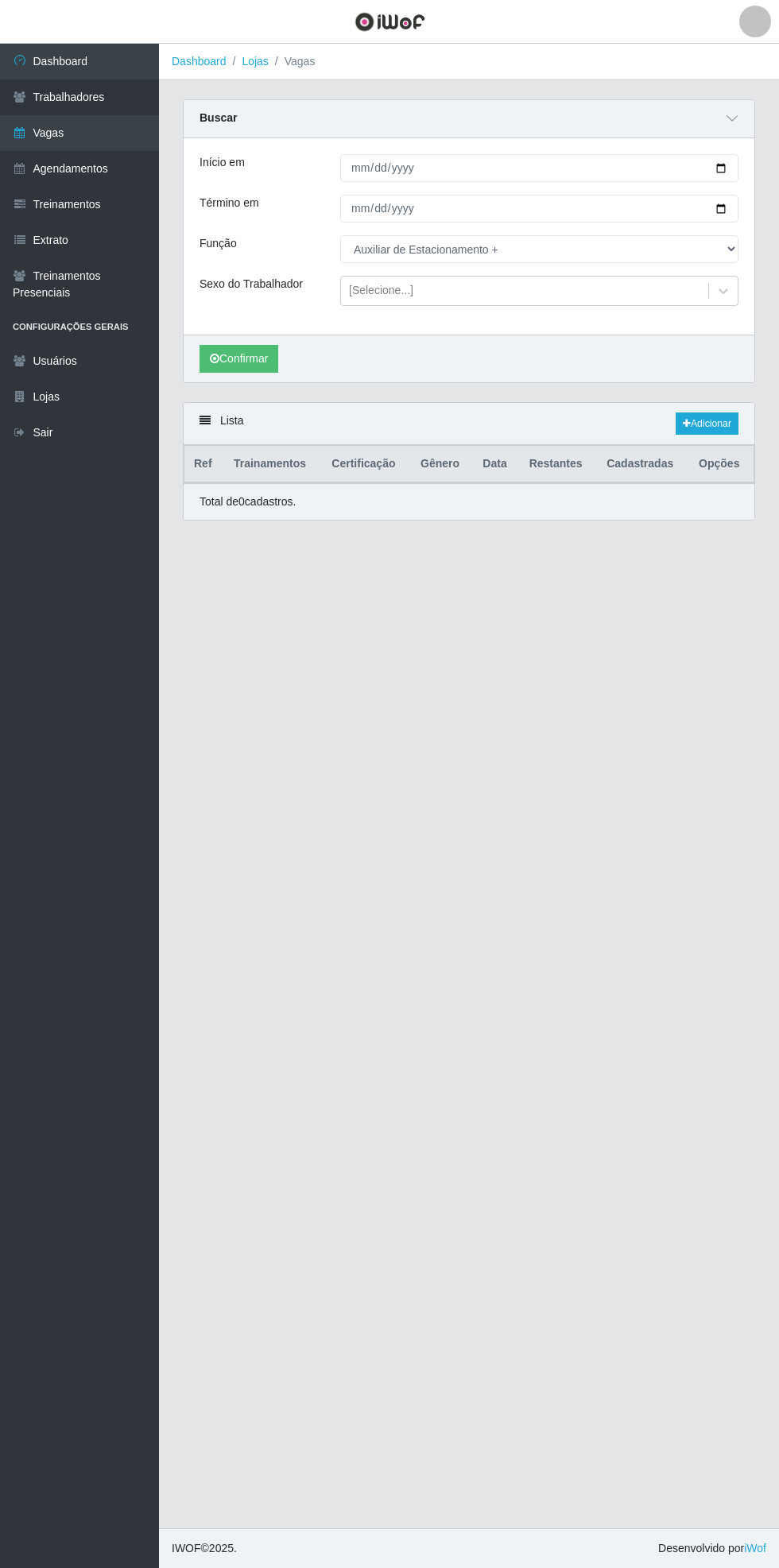
click at [133, 171] on link "Agendamentos" at bounding box center [80, 168] width 160 height 35
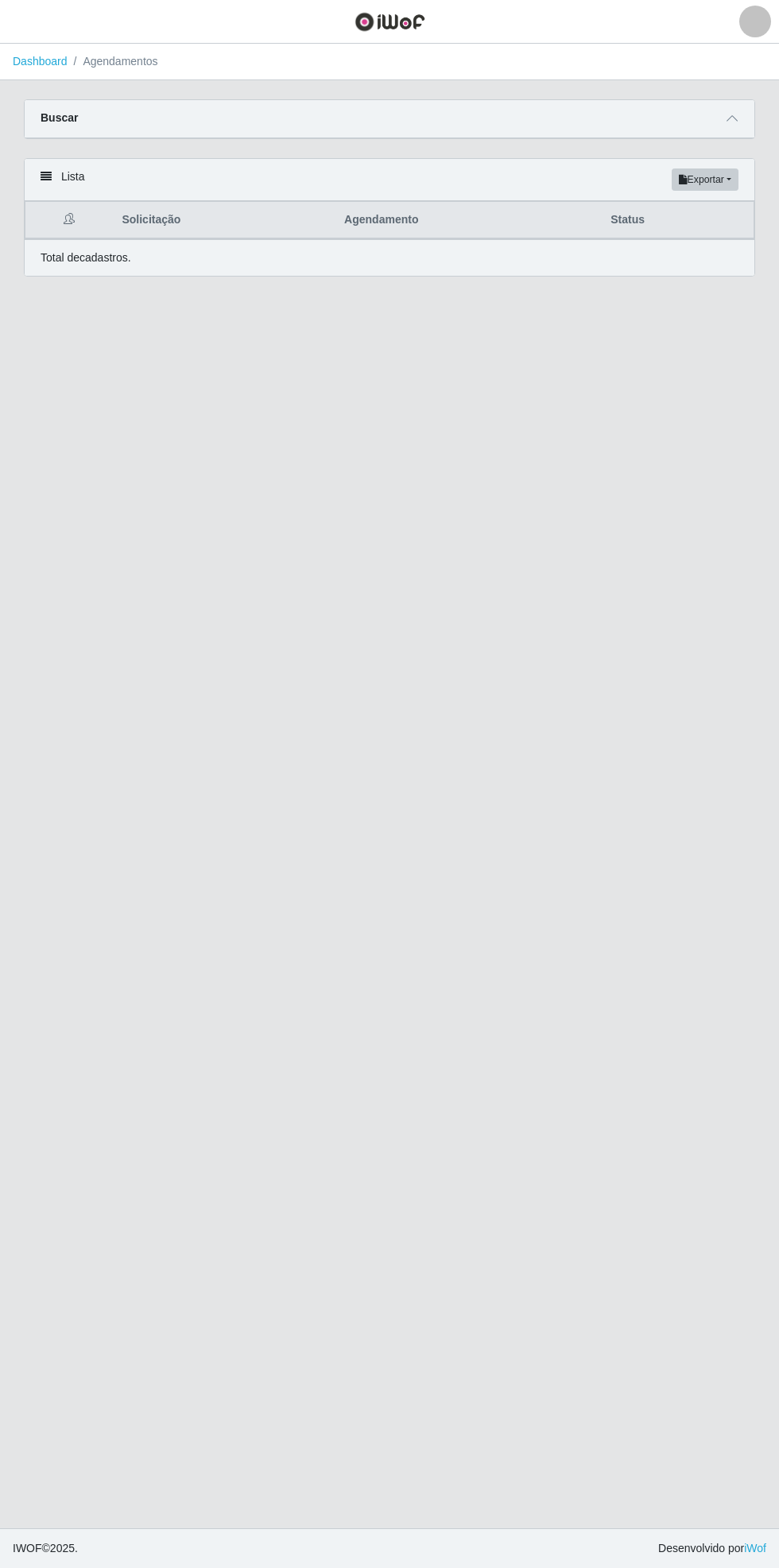
click at [738, 118] on icon at bounding box center [732, 118] width 11 height 11
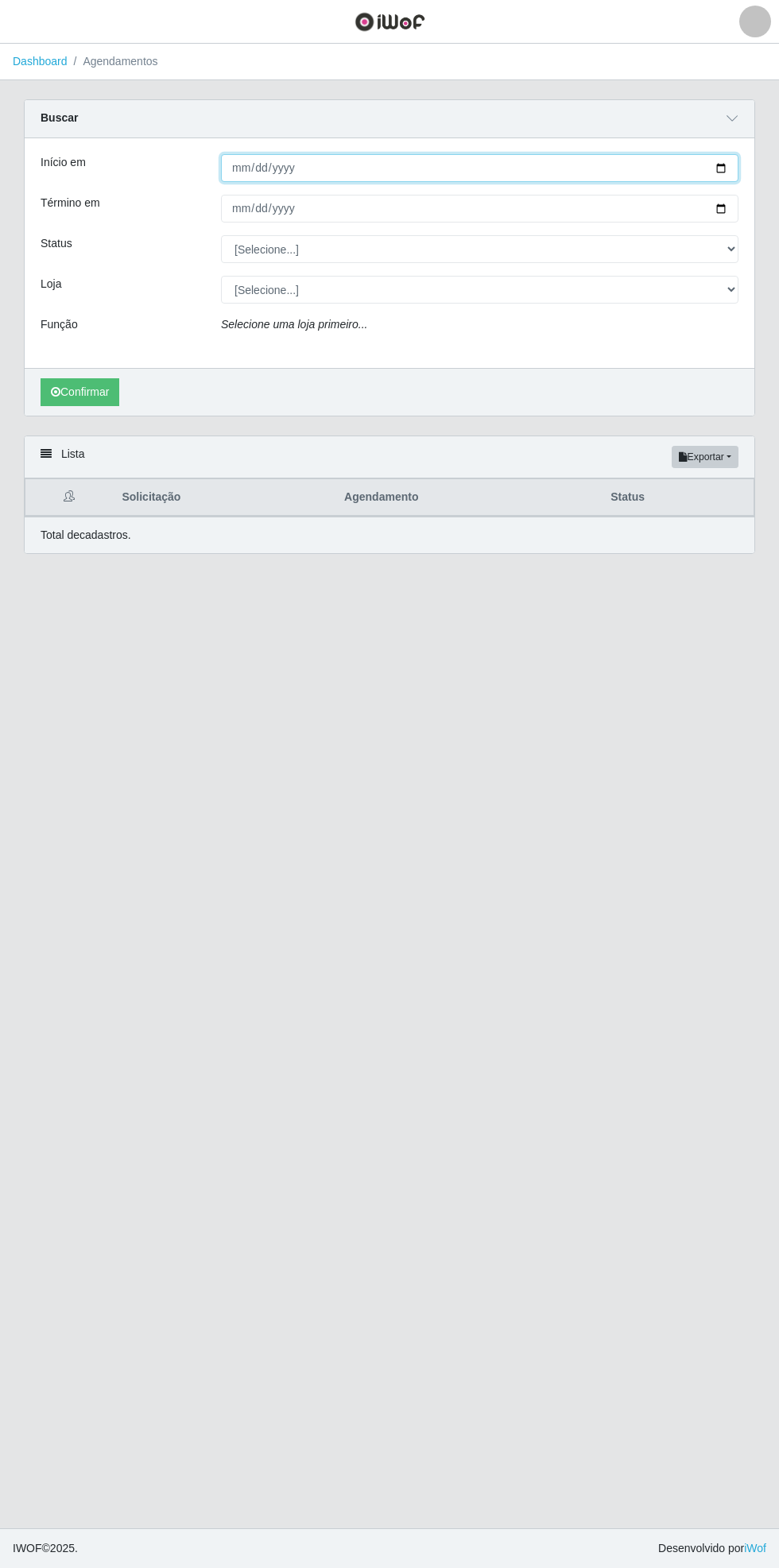
click at [734, 166] on input "Início em" at bounding box center [480, 168] width 518 height 28
type input "[DATE]"
click at [758, 198] on div "Carregando... Buscar Início em [DATE] Término em Status [Selecione...] AGENDADO…" at bounding box center [389, 268] width 755 height 337
click at [754, 206] on div "Início em [DATE] Término em Status [Selecione...] AGENDADO AGUARDANDO LIBERAR E…" at bounding box center [389, 253] width 730 height 229
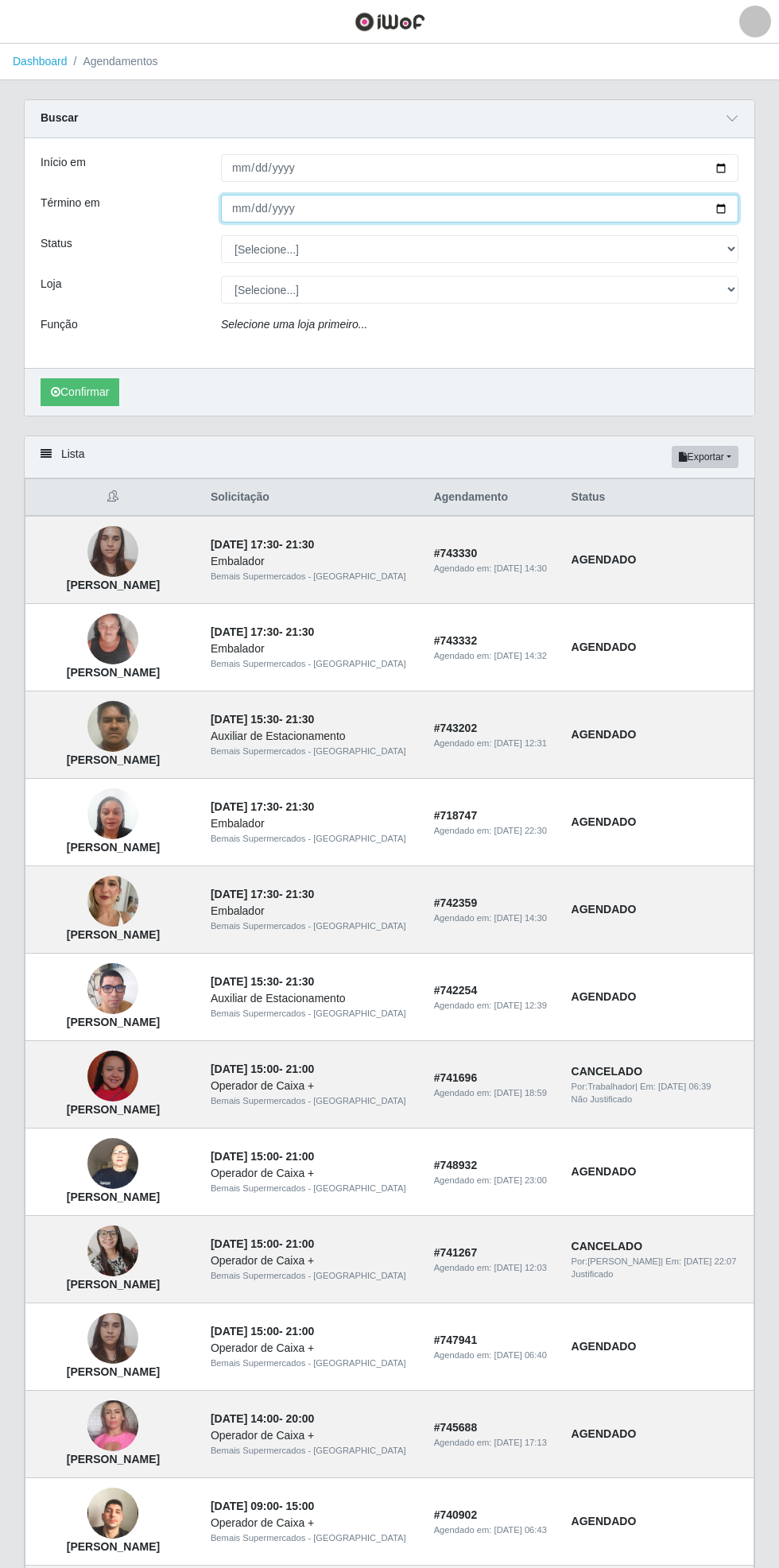
click at [734, 208] on input "Término em" at bounding box center [480, 209] width 518 height 28
type input "[DATE]"
click at [760, 250] on div "Carregando... Buscar Início em [DATE] Término em [DATE] Status [Selecione...] A…" at bounding box center [389, 268] width 755 height 337
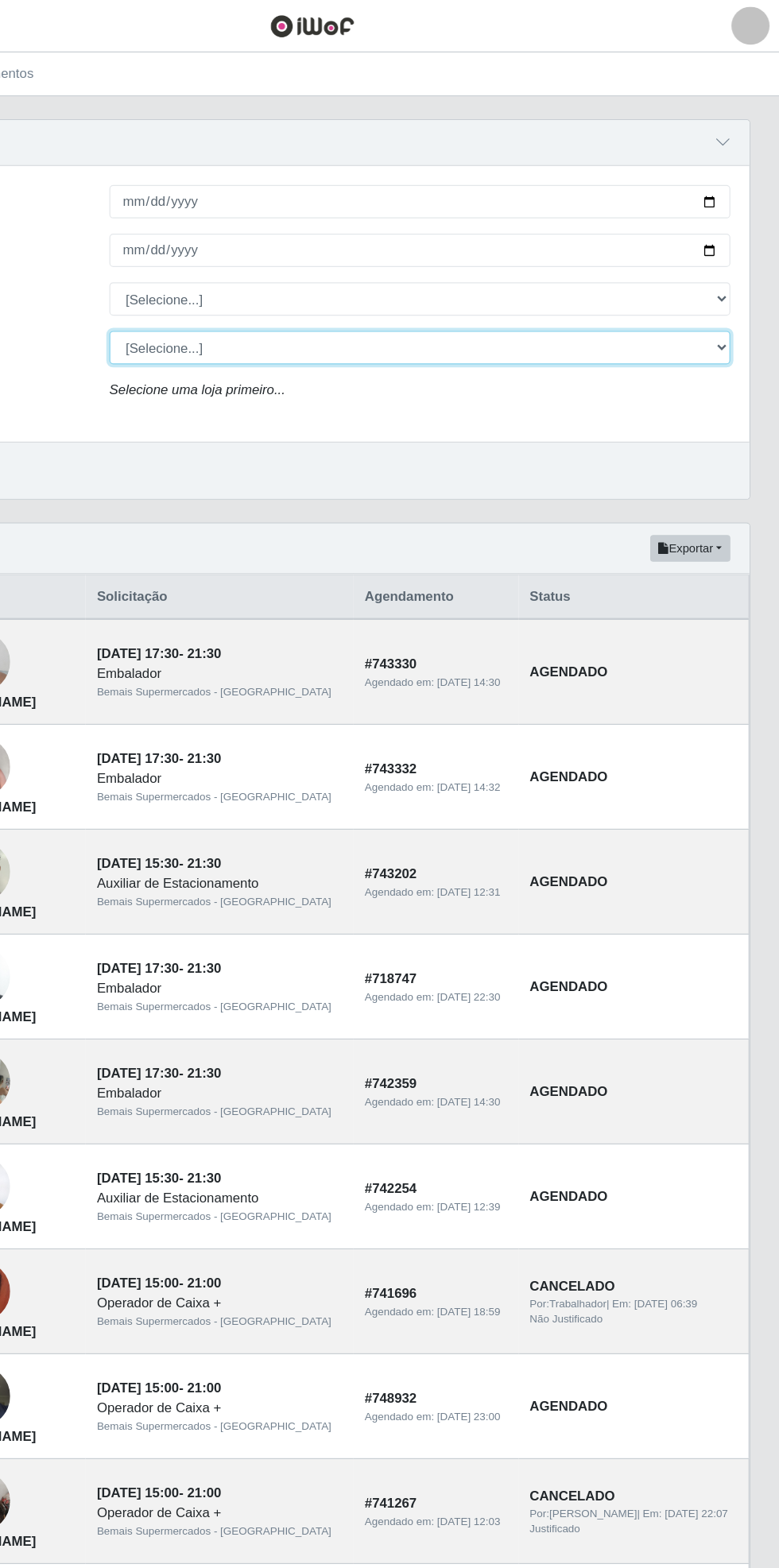
click at [738, 285] on select "[Selecione...] Bemais Supermercados - [GEOGRAPHIC_DATA]" at bounding box center [480, 289] width 518 height 28
select select "250"
click at [221, 276] on select "[Selecione...] Bemais Supermercados - [GEOGRAPHIC_DATA]" at bounding box center [480, 289] width 518 height 28
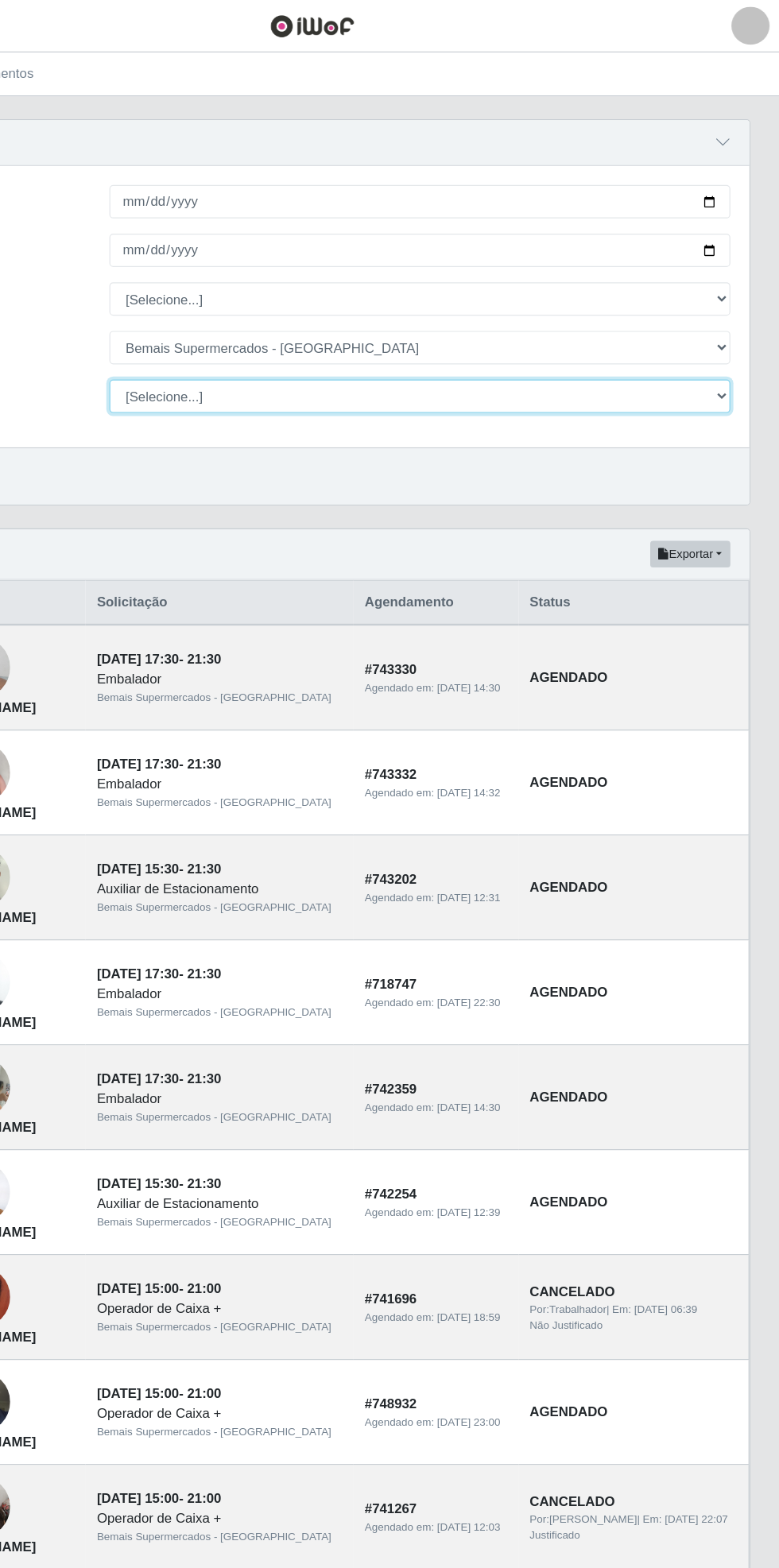
click at [732, 328] on select "[Selecione...] ASG ASG + ASG ++ Auxiliar de Estacionamento Auxiliar de Estacion…" at bounding box center [480, 330] width 518 height 28
click at [221, 316] on select "[Selecione...] ASG ASG + ASG ++ Auxiliar de Estacionamento Auxiliar de Estacion…" at bounding box center [480, 330] width 518 height 28
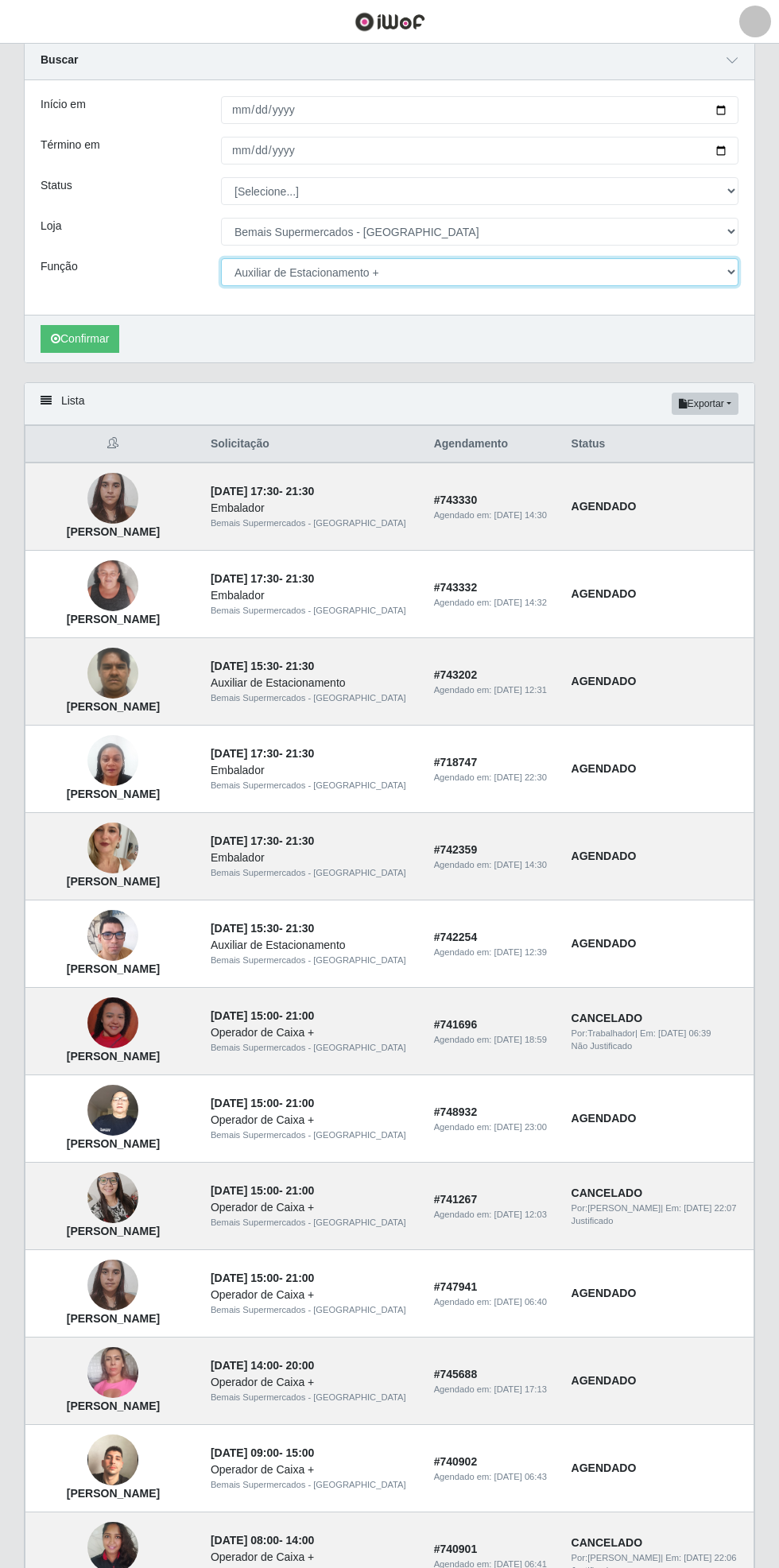
scroll to position [60, 0]
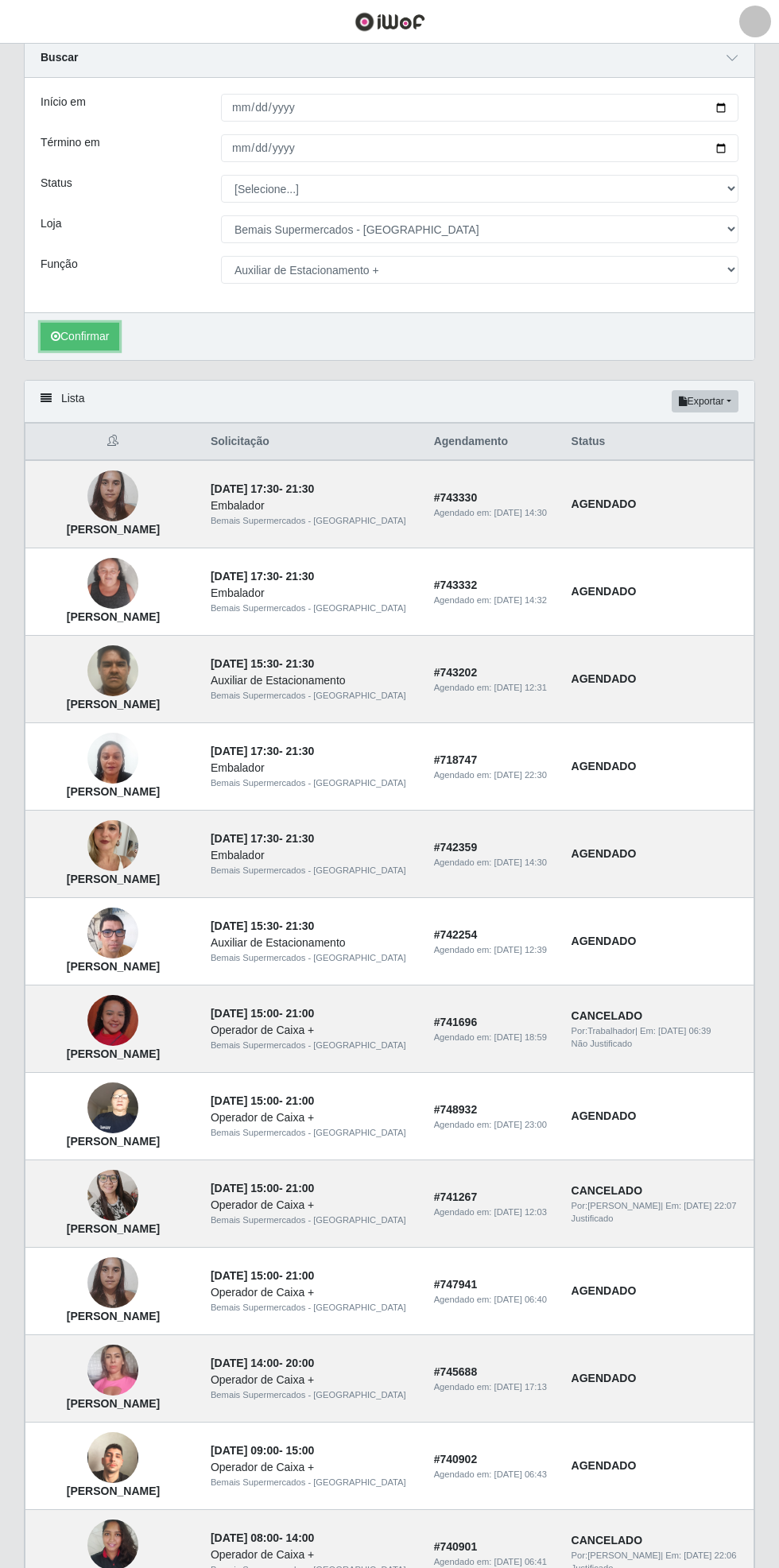
click at [87, 335] on button "Confirmar" at bounding box center [80, 337] width 79 height 28
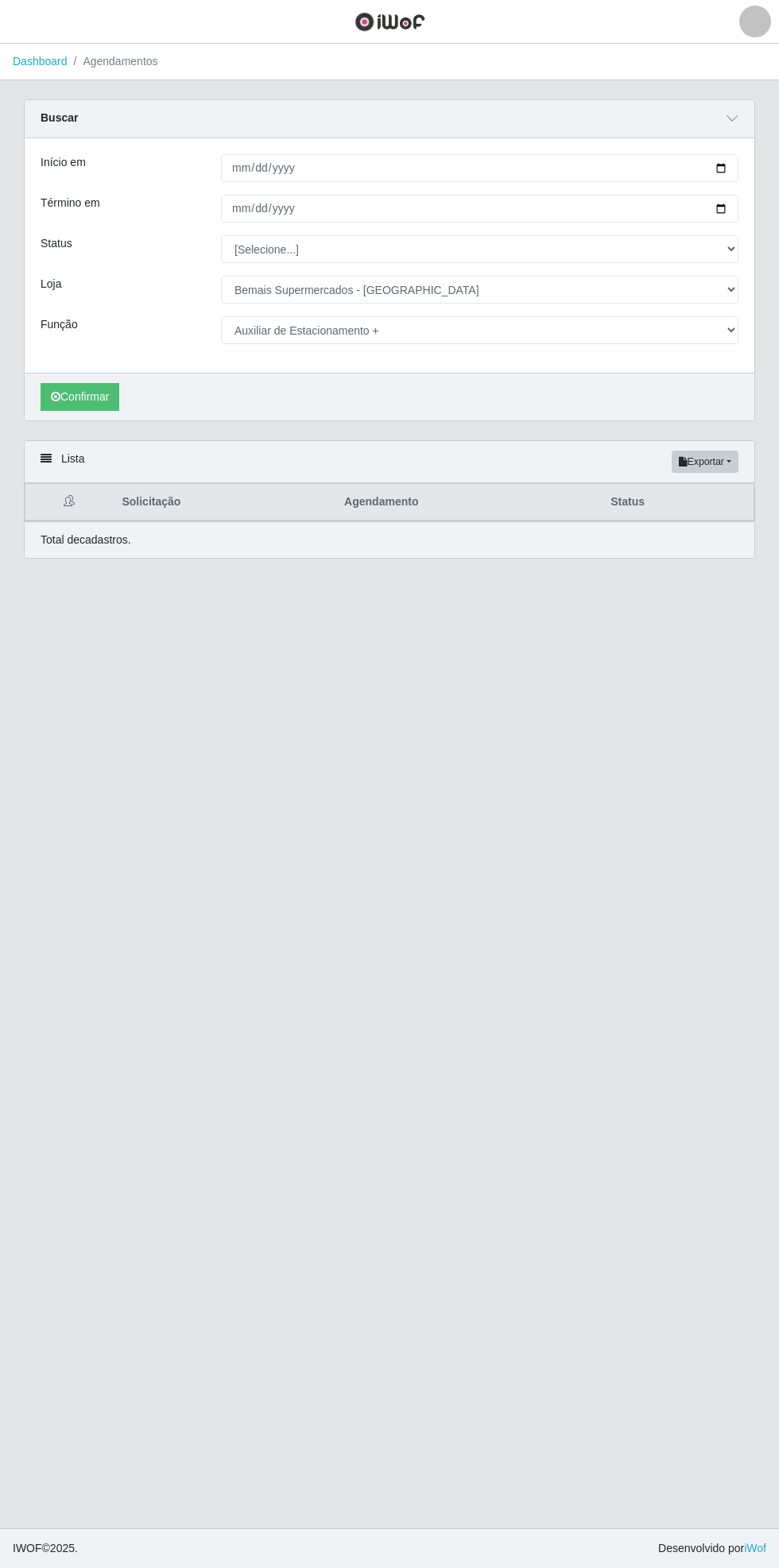
click at [699, 96] on main "Dashboard Agendamentos Carregando... Buscar Início em [DATE] Término em [DATE] …" at bounding box center [389, 785] width 779 height 1484
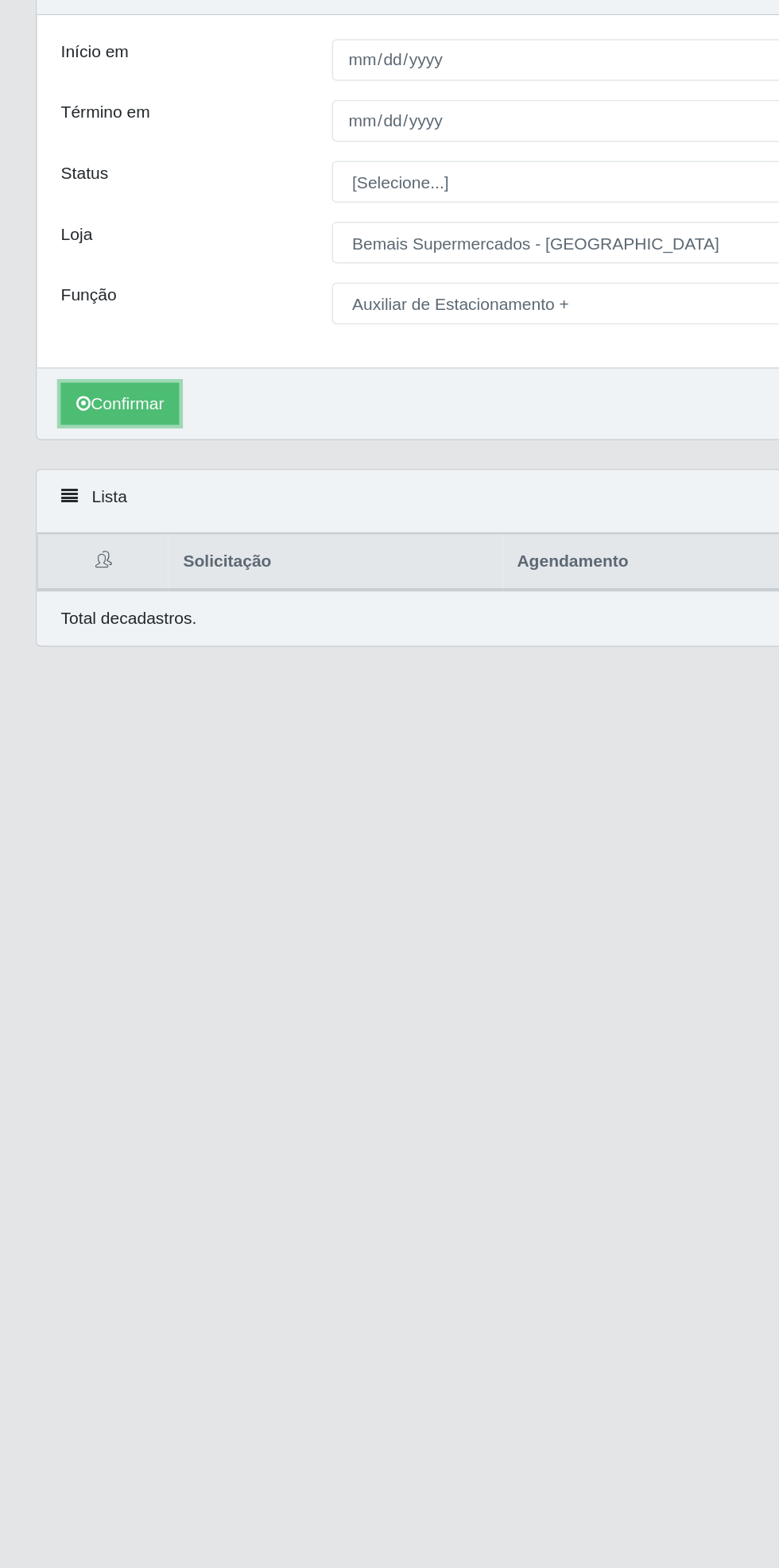
click at [77, 400] on button "Confirmar" at bounding box center [80, 397] width 79 height 28
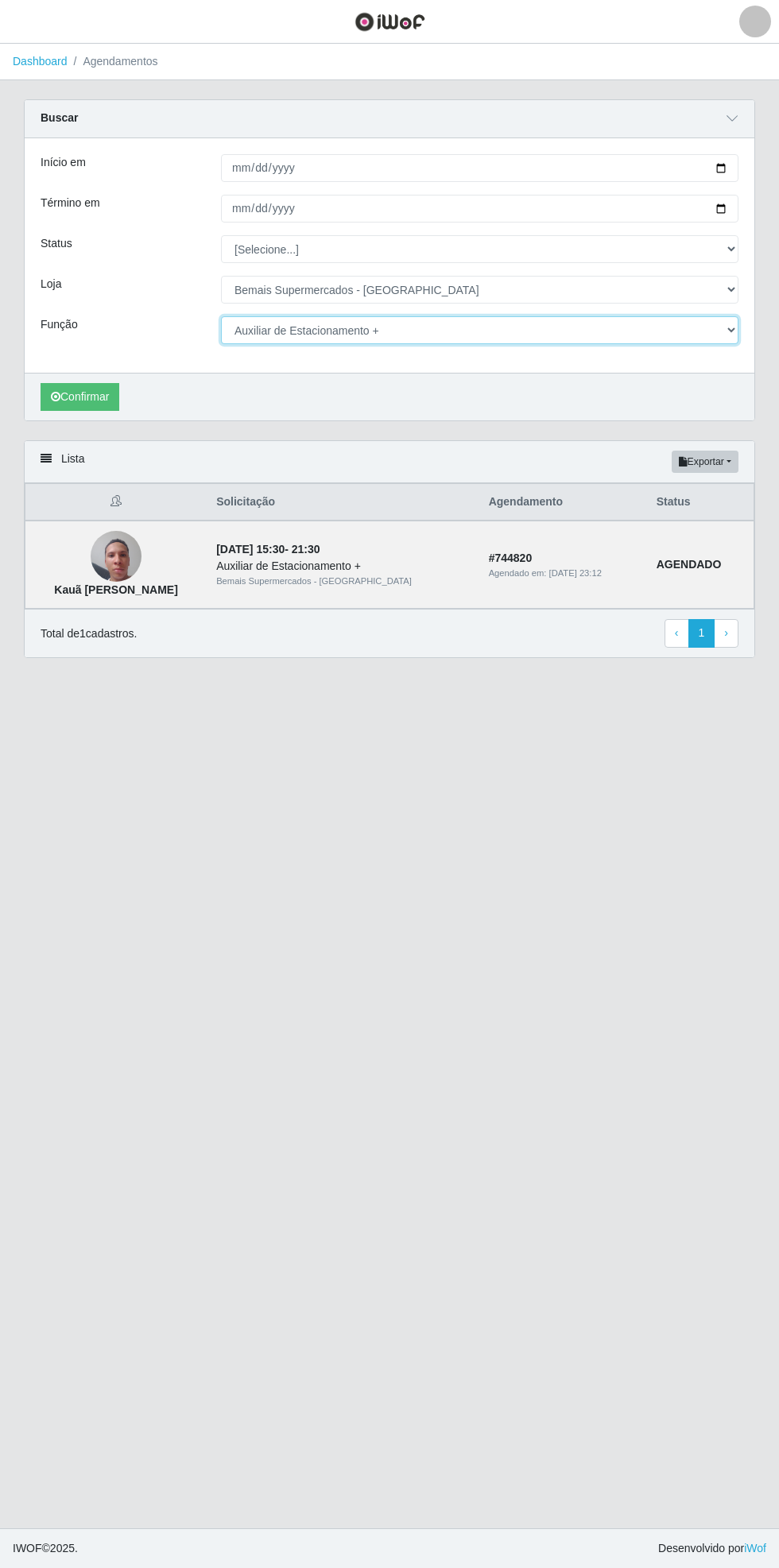
click at [732, 330] on select "[Selecione...] ASG ASG + ASG ++ Auxiliar de Estacionamento Auxiliar de Estacion…" at bounding box center [480, 330] width 518 height 28
select select "70"
click at [221, 316] on select "[Selecione...] ASG ASG + ASG ++ Auxiliar de Estacionamento Auxiliar de Estacion…" at bounding box center [480, 330] width 518 height 28
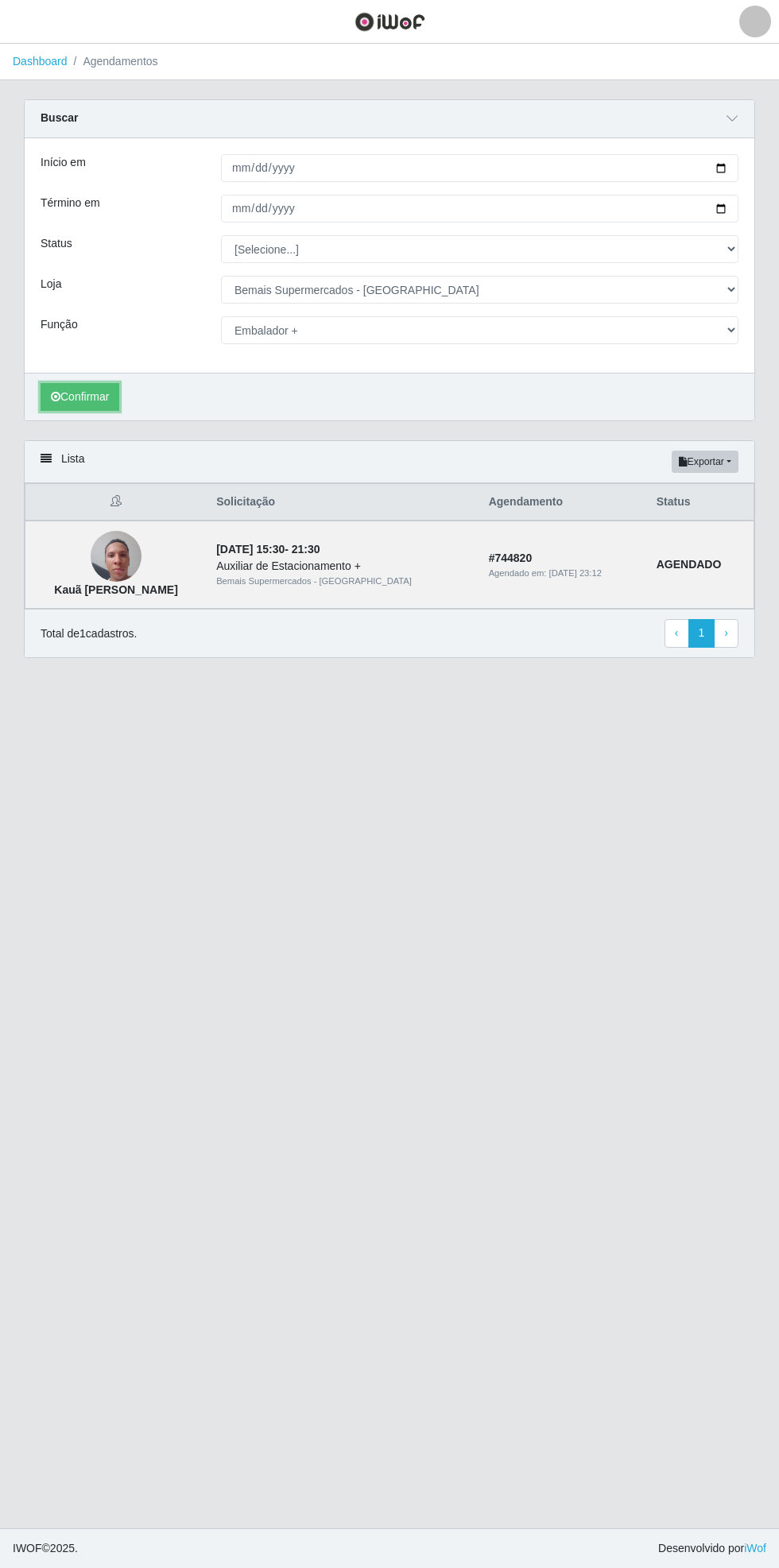
click at [91, 395] on button "Confirmar" at bounding box center [80, 397] width 79 height 28
